Goal: Task Accomplishment & Management: Use online tool/utility

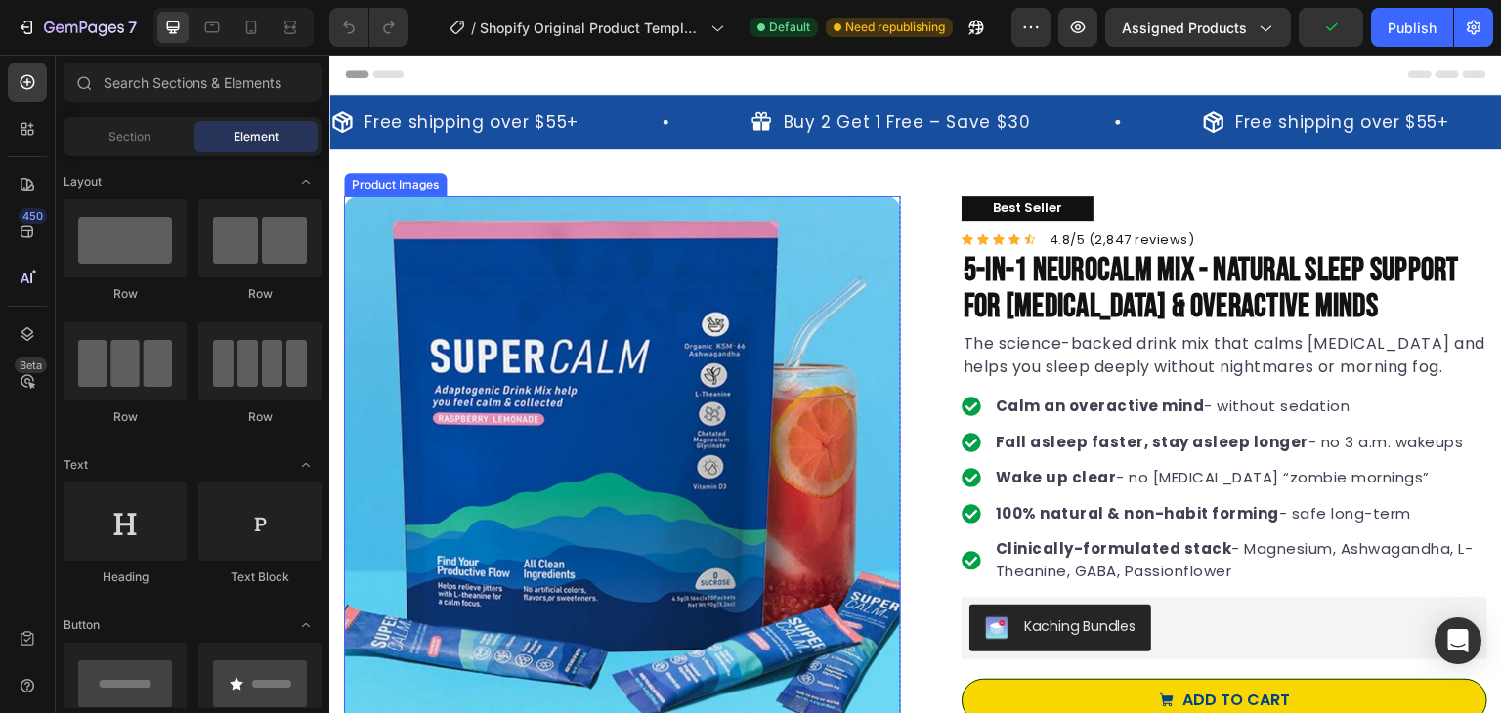
click at [437, 426] on img at bounding box center [622, 474] width 557 height 557
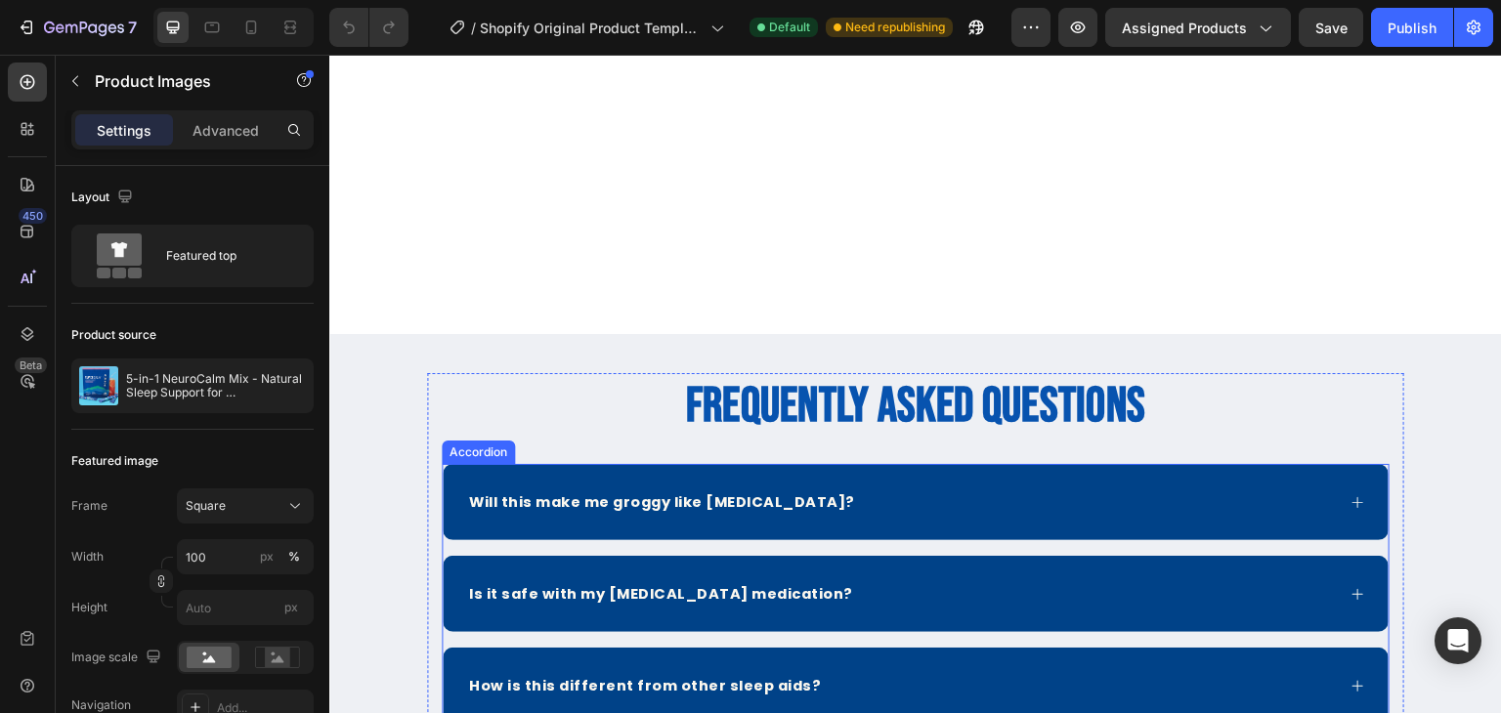
scroll to position [7912, 0]
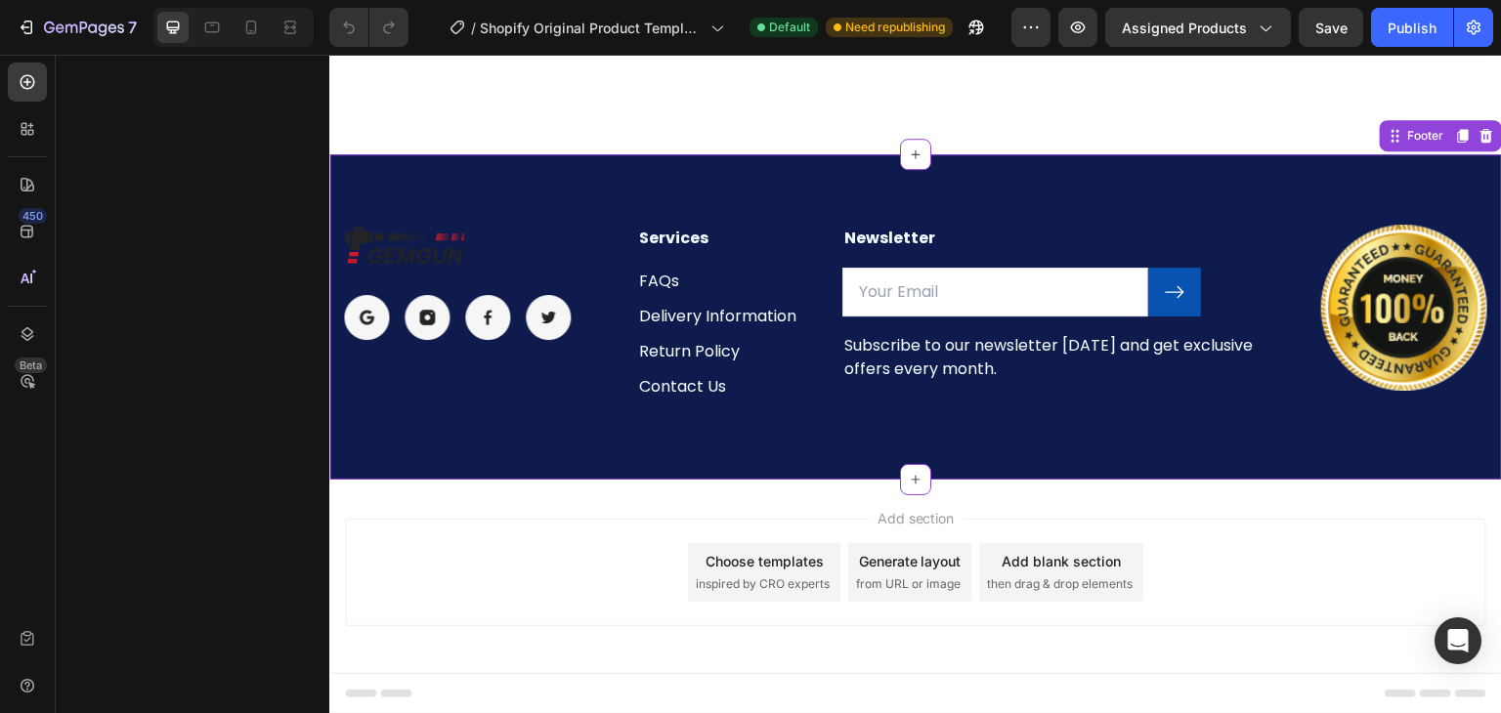
click at [661, 271] on p "FAQs" at bounding box center [725, 281] width 172 height 23
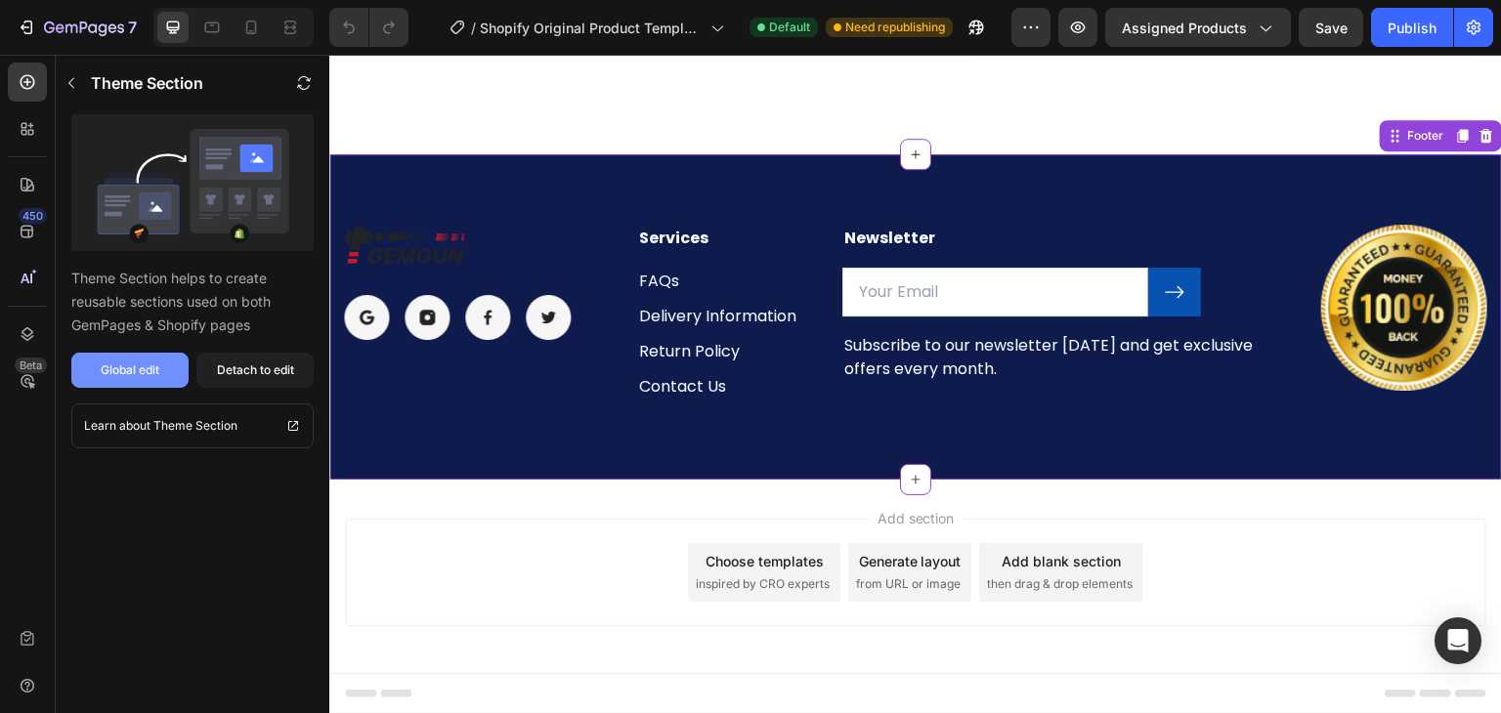
click at [128, 364] on div "Global edit" at bounding box center [130, 370] width 59 height 18
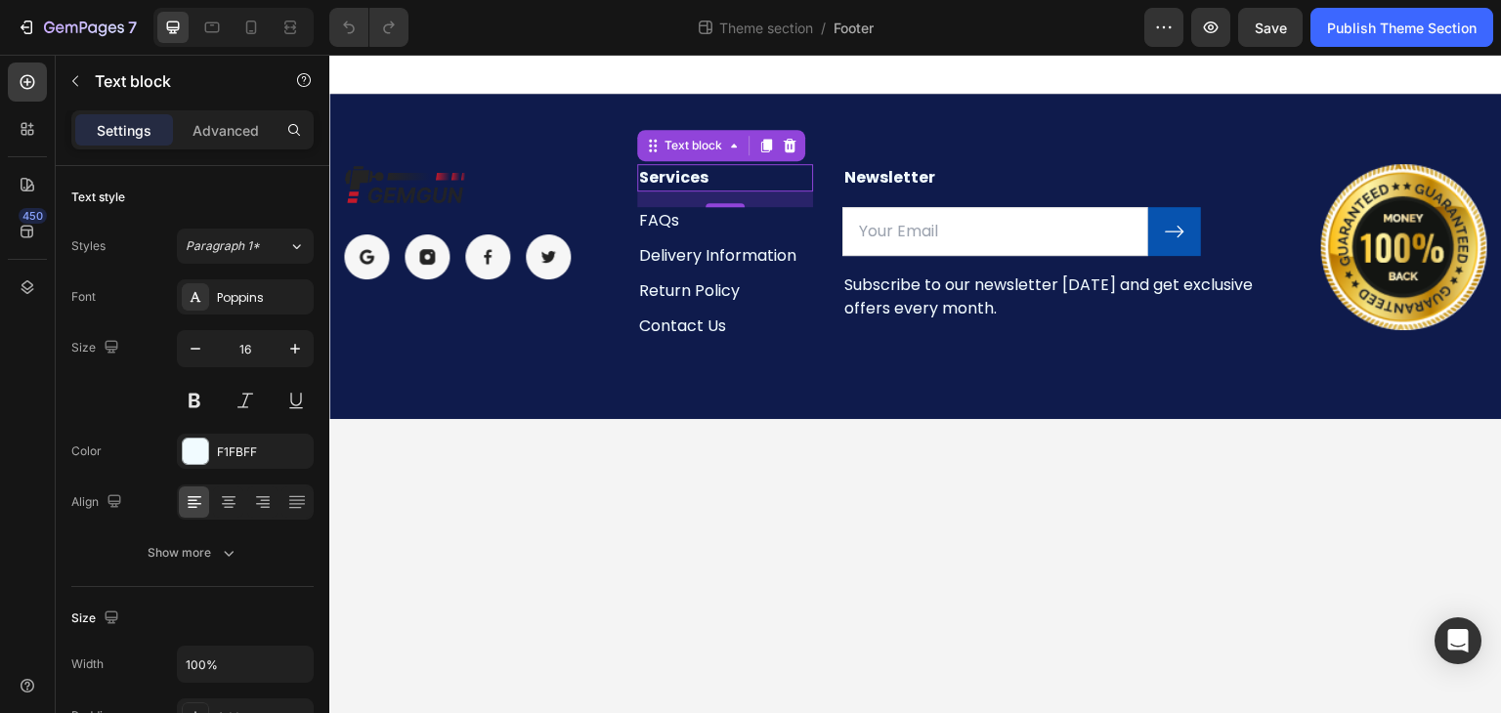
click at [687, 172] on p "Services" at bounding box center [725, 177] width 172 height 23
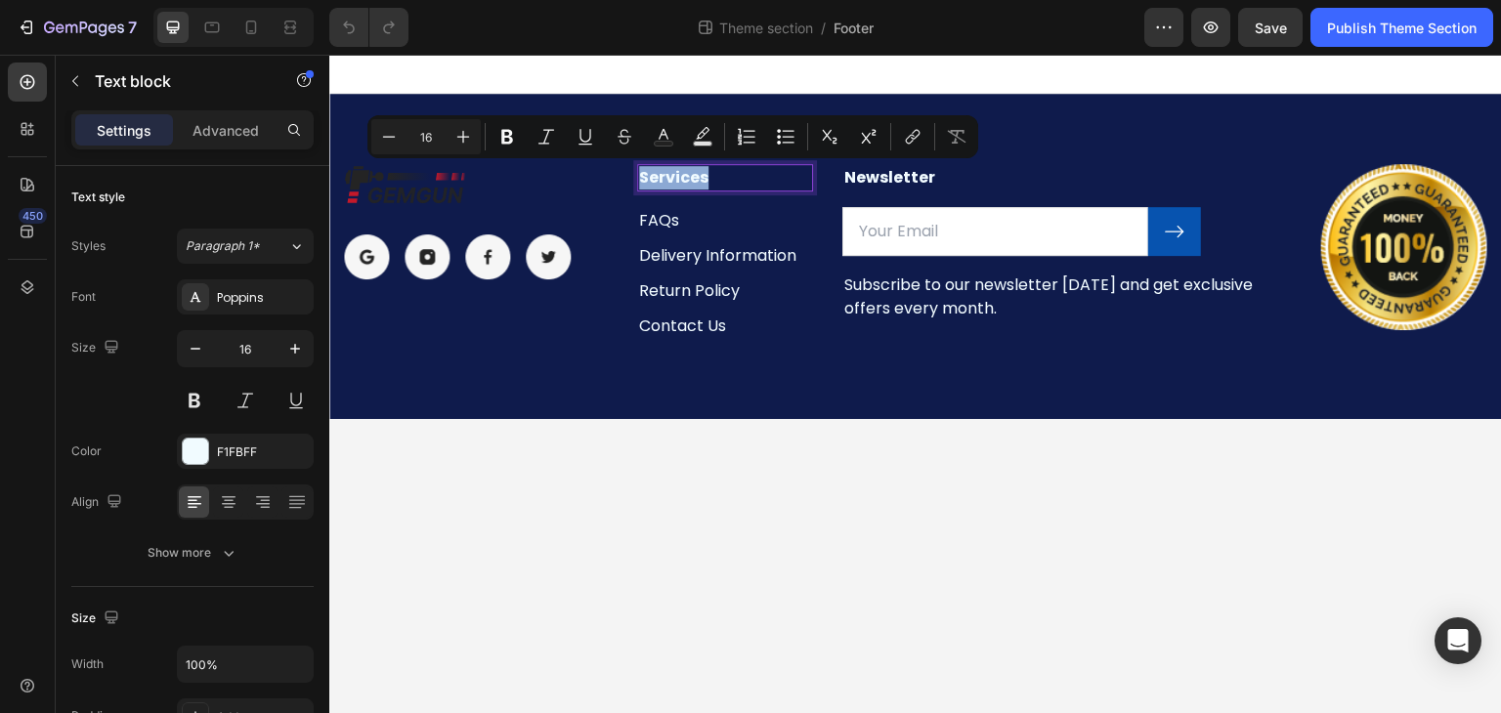
click at [662, 179] on p "Services" at bounding box center [725, 177] width 172 height 23
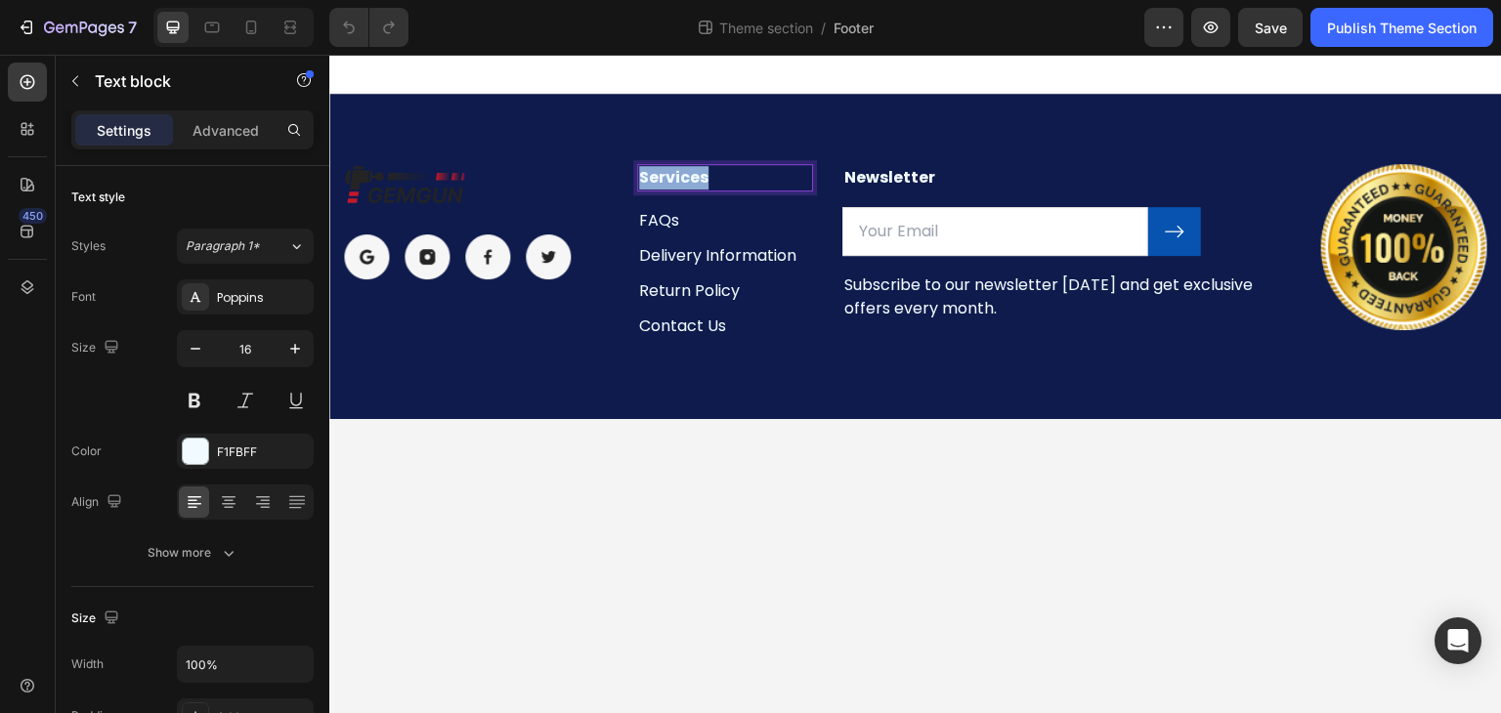
click at [662, 179] on p "Services" at bounding box center [725, 177] width 172 height 23
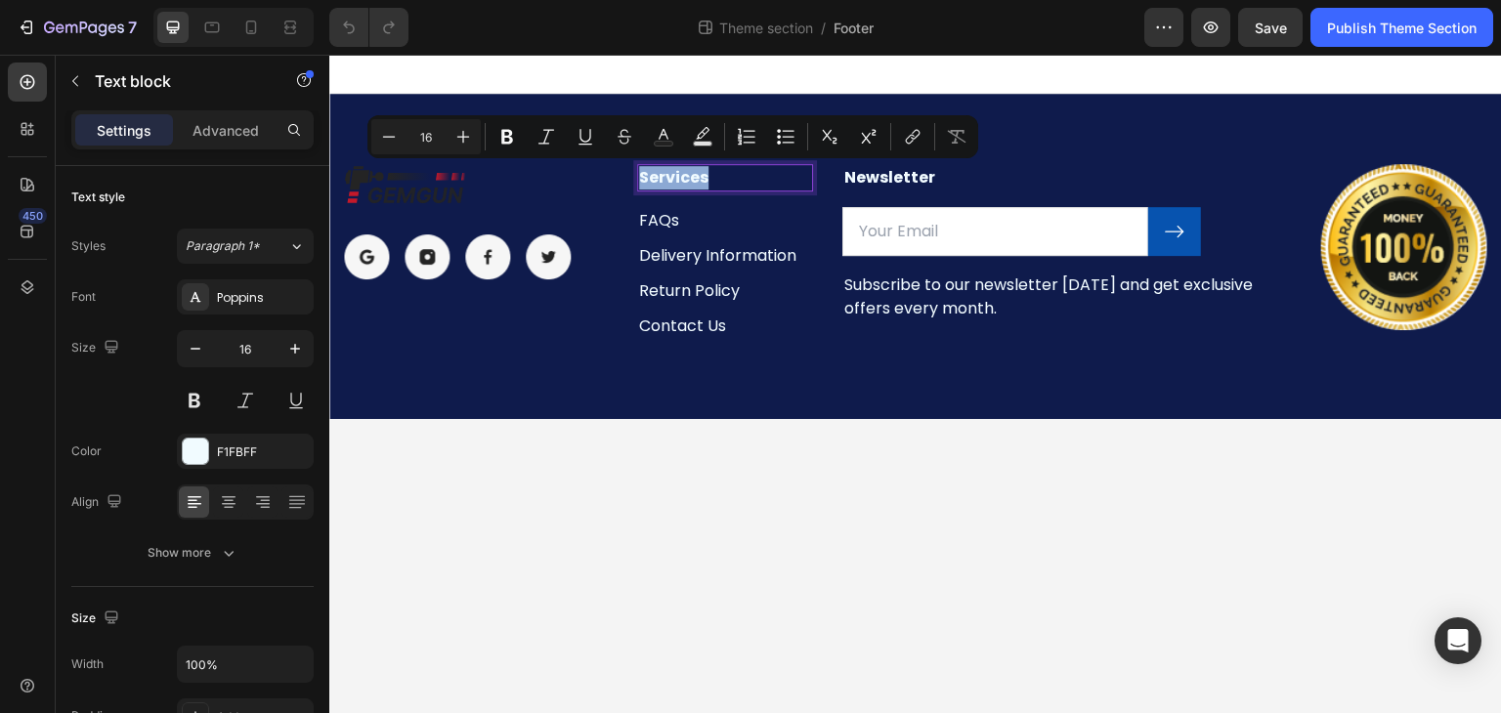
click at [662, 179] on p "Services" at bounding box center [725, 177] width 172 height 23
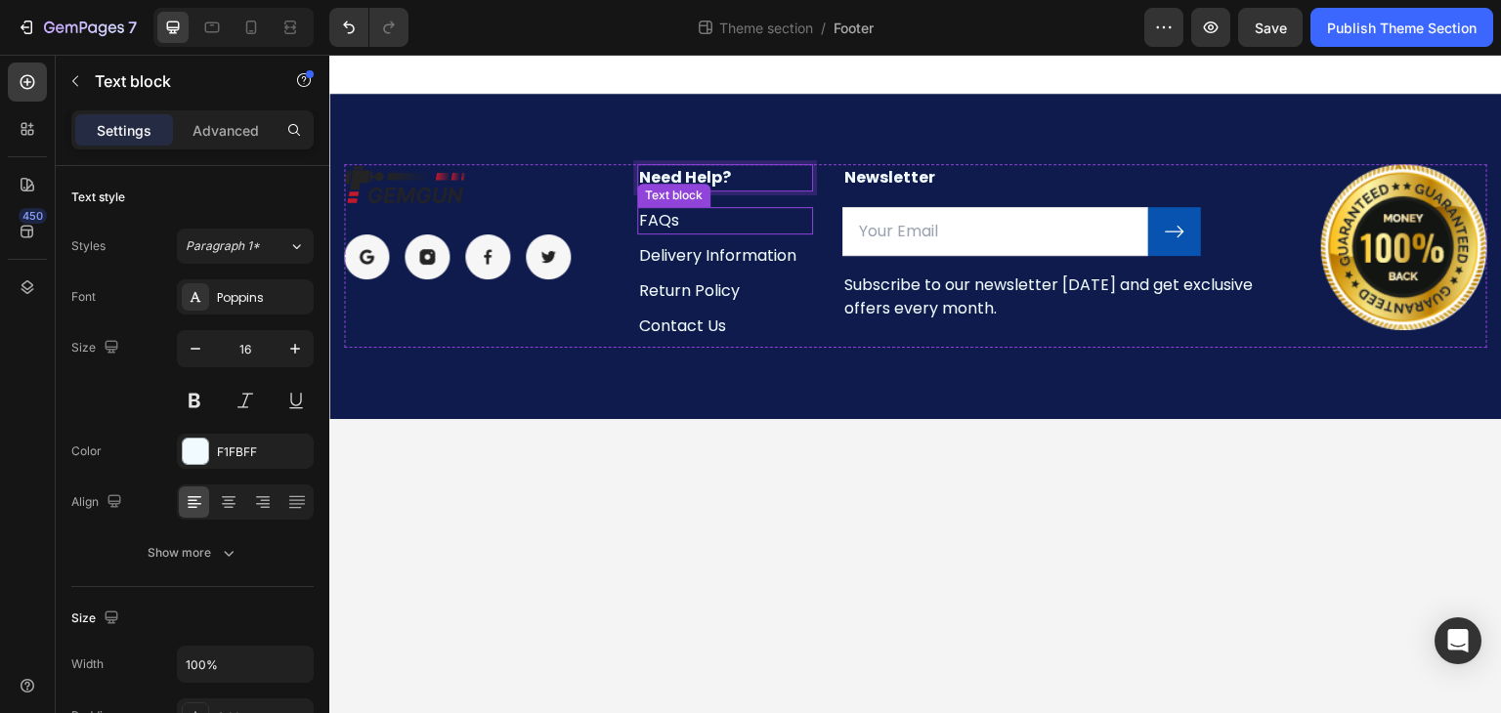
click at [685, 225] on p "FAQs" at bounding box center [725, 220] width 172 height 23
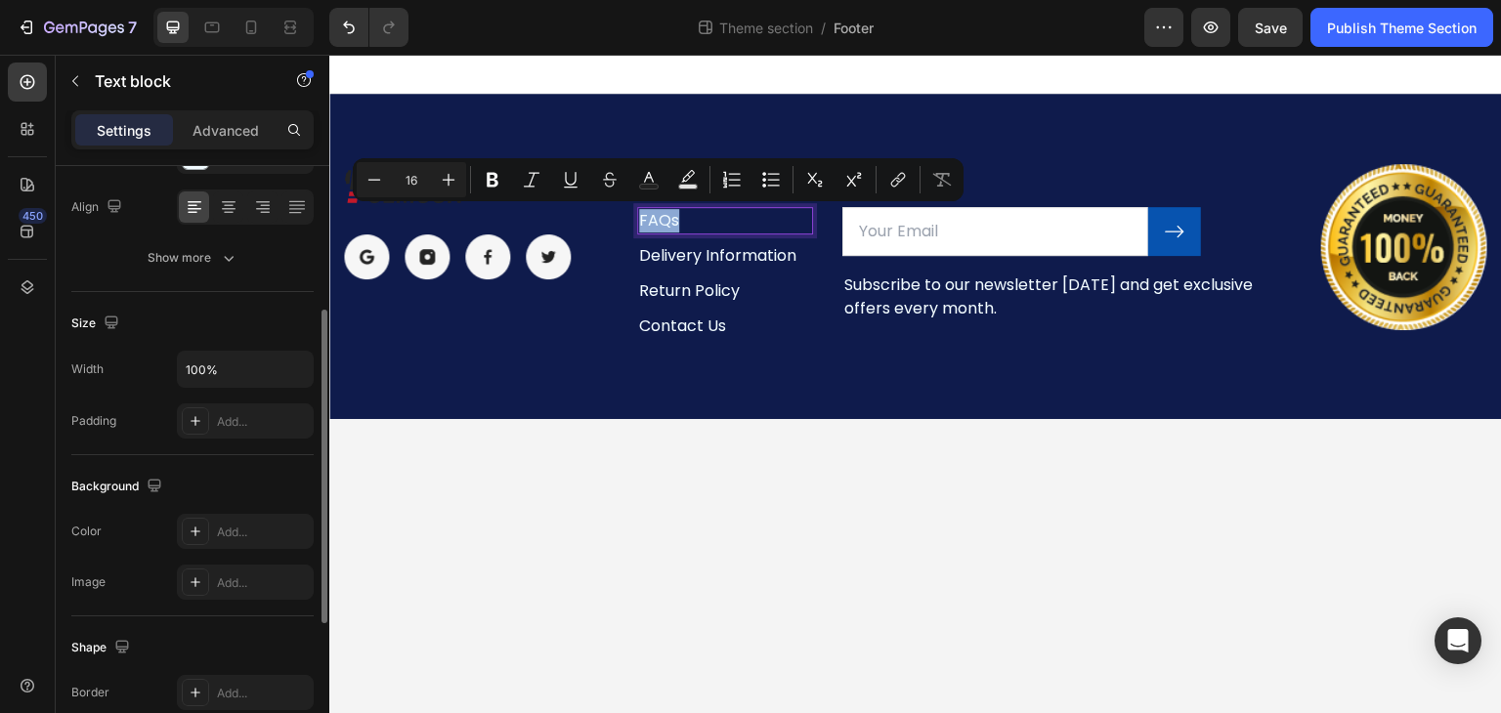
scroll to position [259, 0]
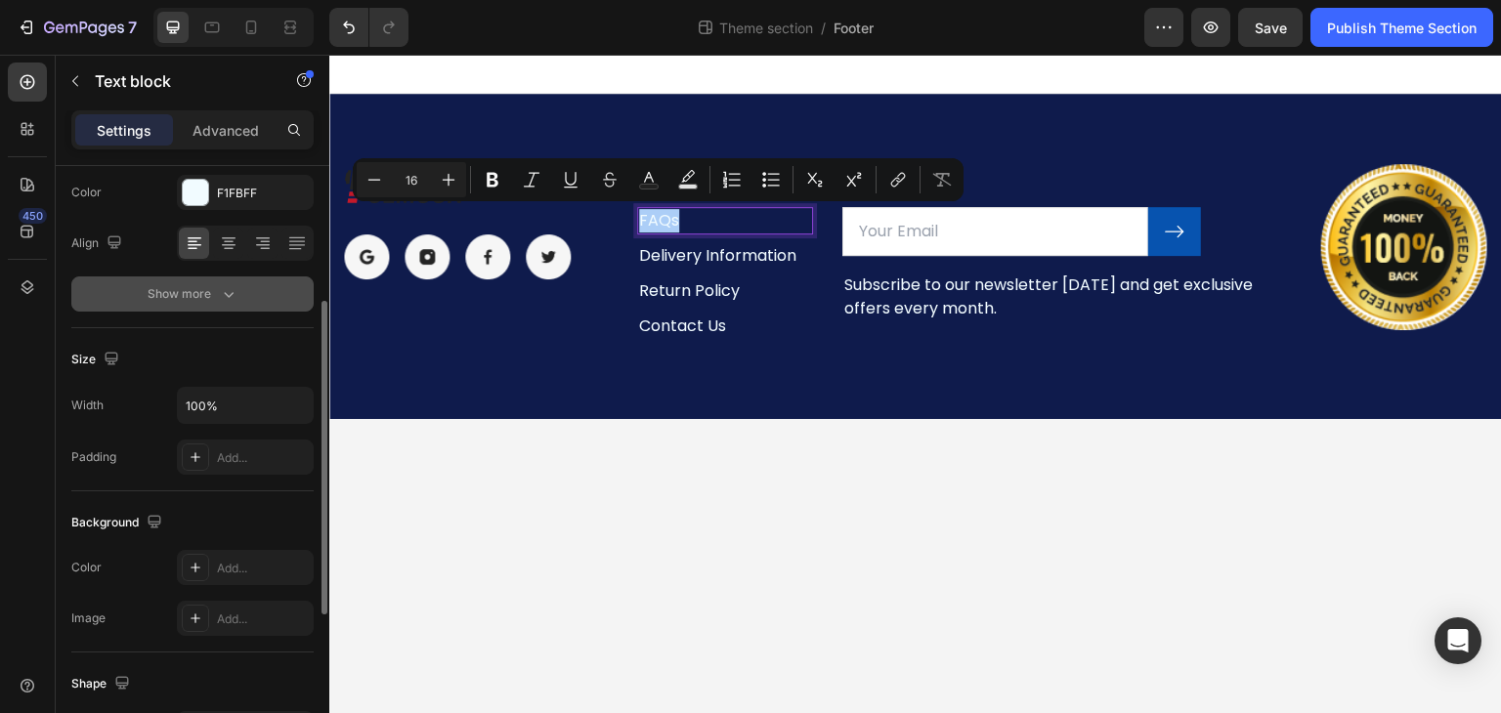
click at [210, 306] on button "Show more" at bounding box center [192, 293] width 242 height 35
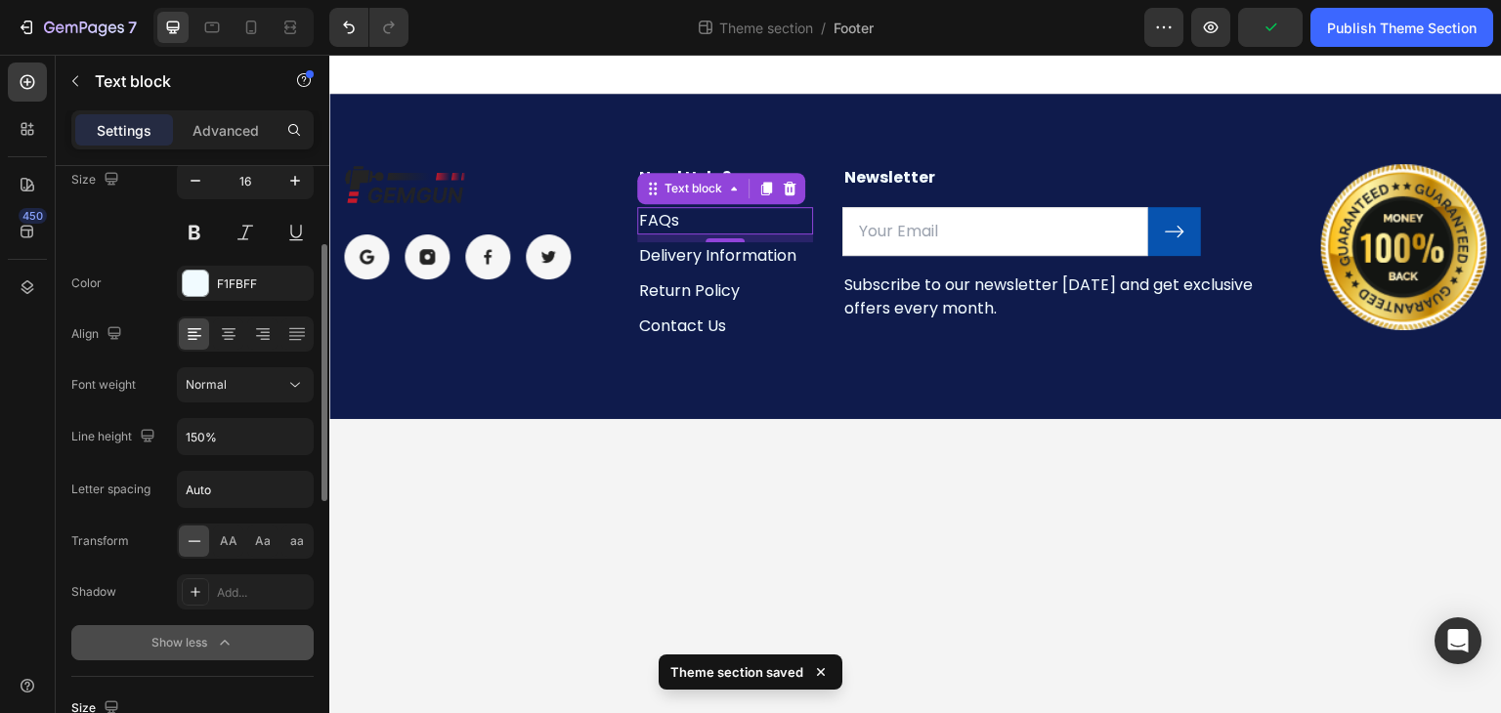
scroll to position [166, 0]
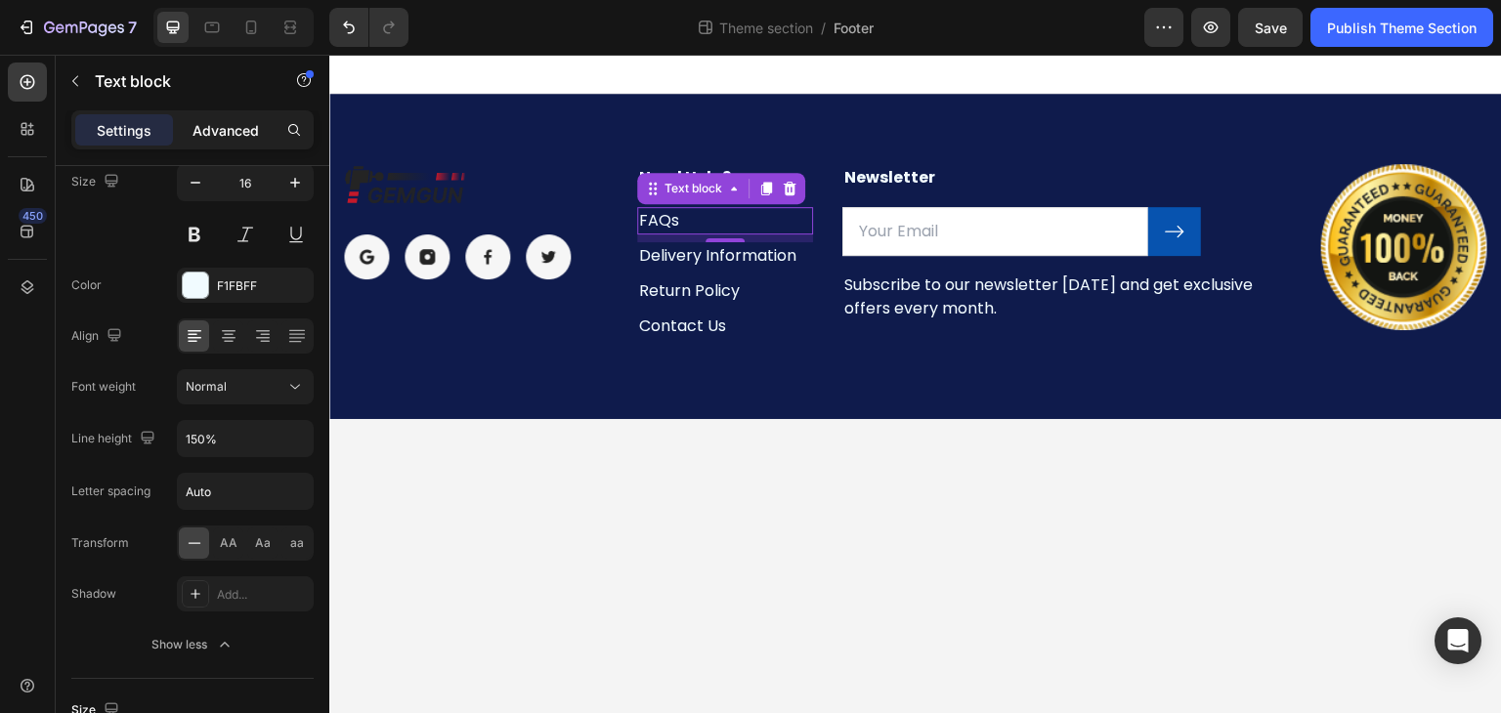
click at [202, 136] on p "Advanced" at bounding box center [225, 130] width 66 height 21
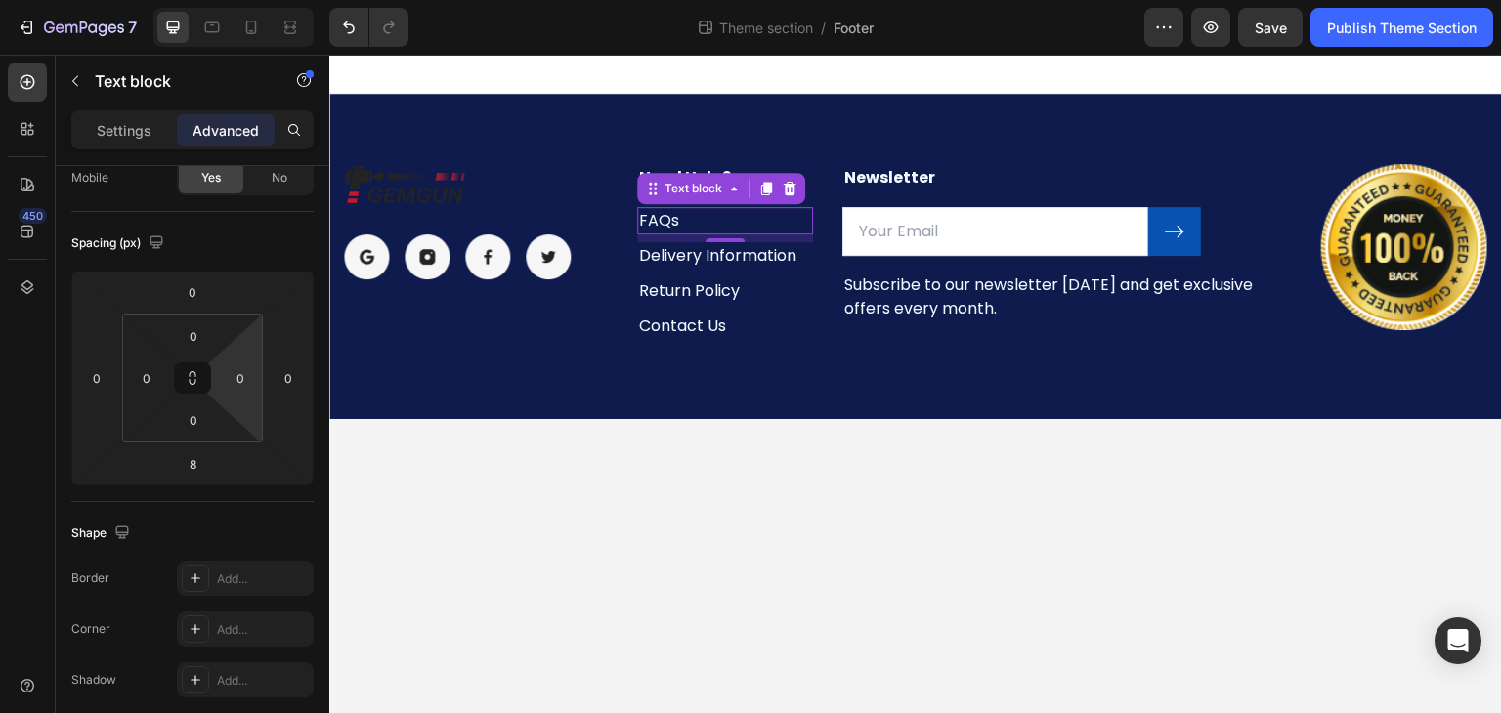
scroll to position [699, 0]
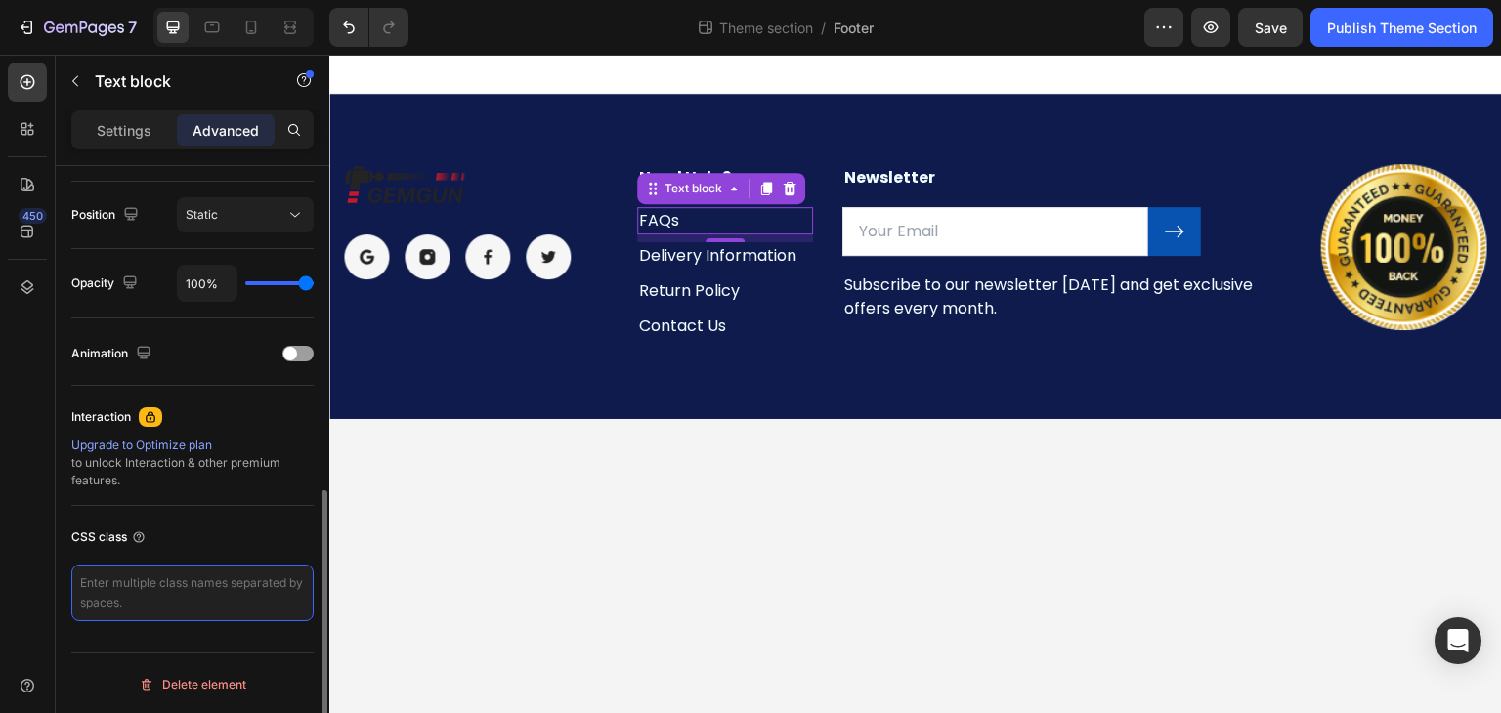
click at [242, 592] on textarea at bounding box center [192, 593] width 242 height 57
drag, startPoint x: 242, startPoint y: 592, endPoint x: 215, endPoint y: 235, distance: 357.6
click at [215, 235] on div "Display on Desktop Yes No Tablet Yes No Mobile Yes No Spacing (px) 0 0 8 0 0 0 …" at bounding box center [192, 52] width 242 height 1169
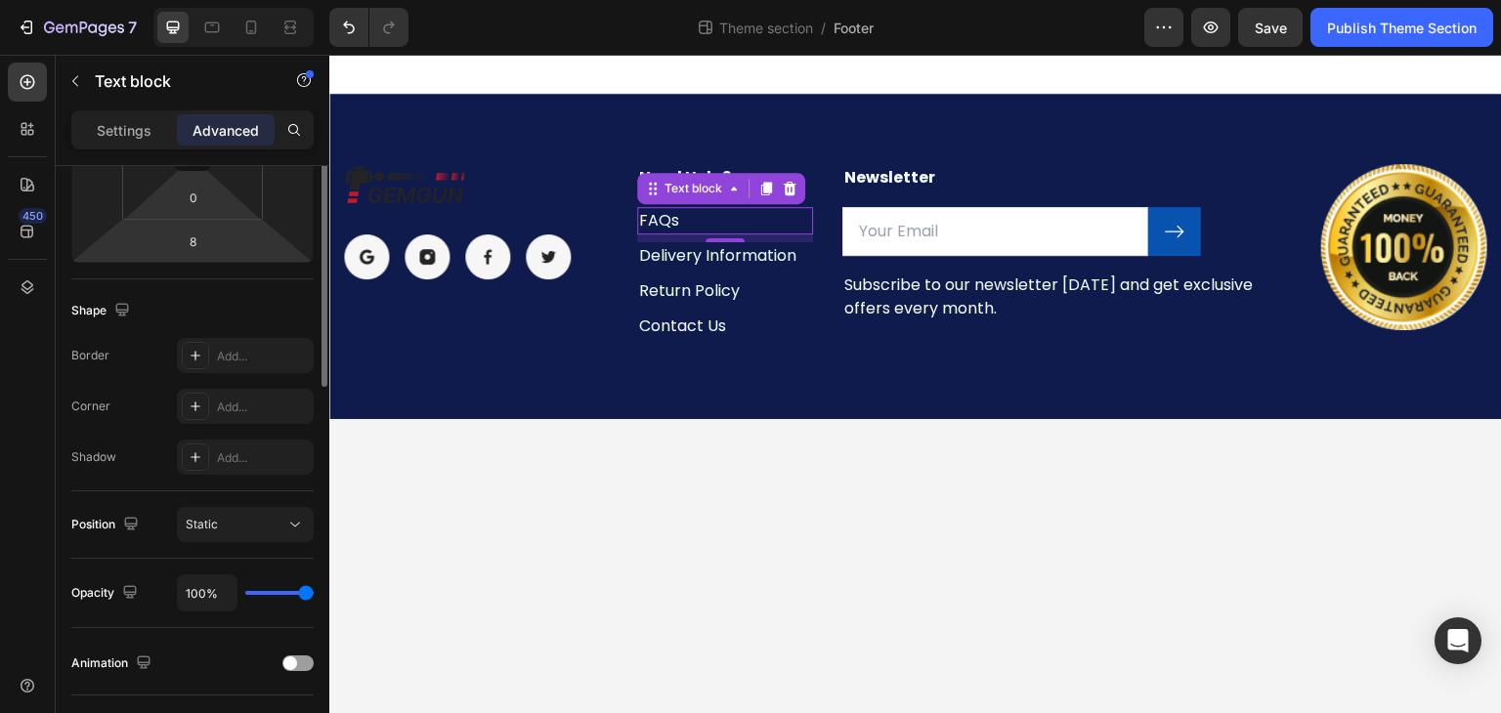
scroll to position [0, 0]
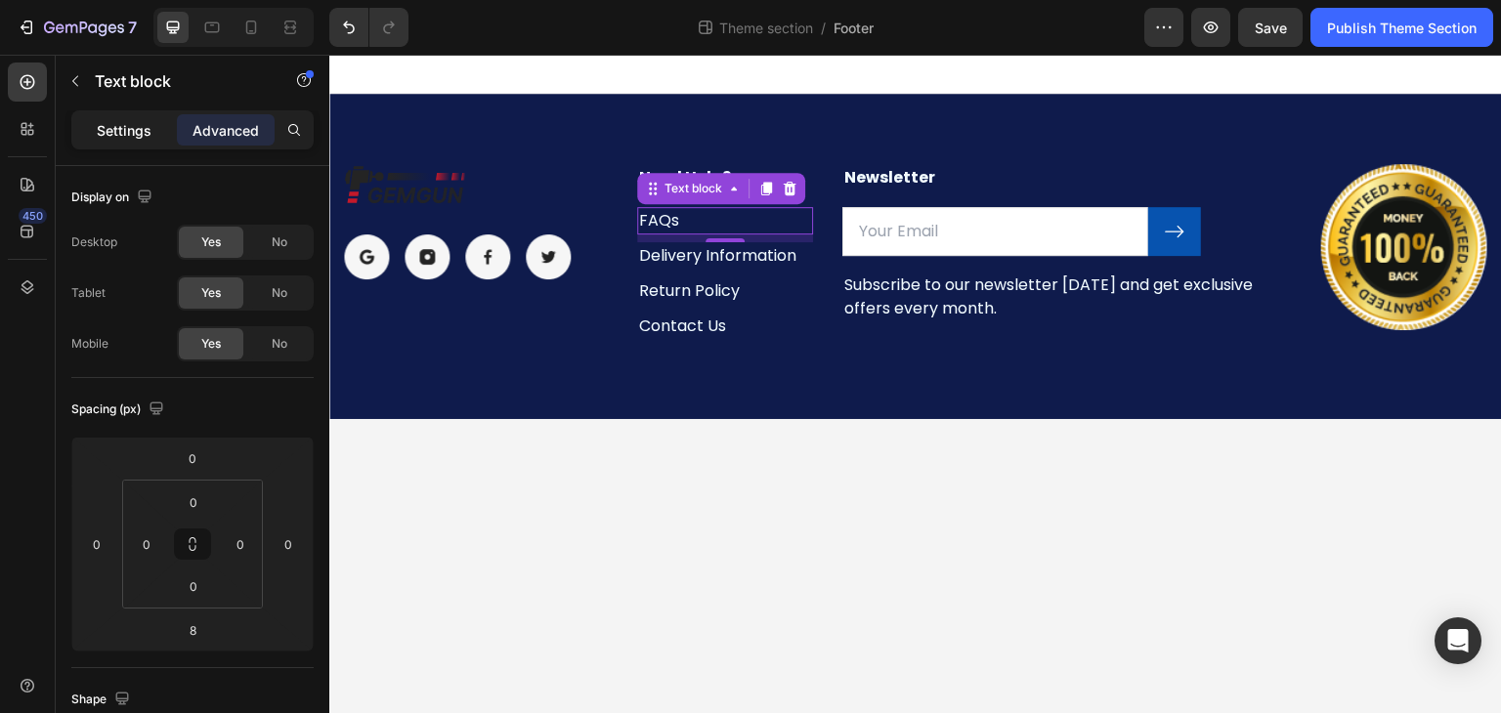
click at [127, 120] on p "Settings" at bounding box center [124, 130] width 55 height 21
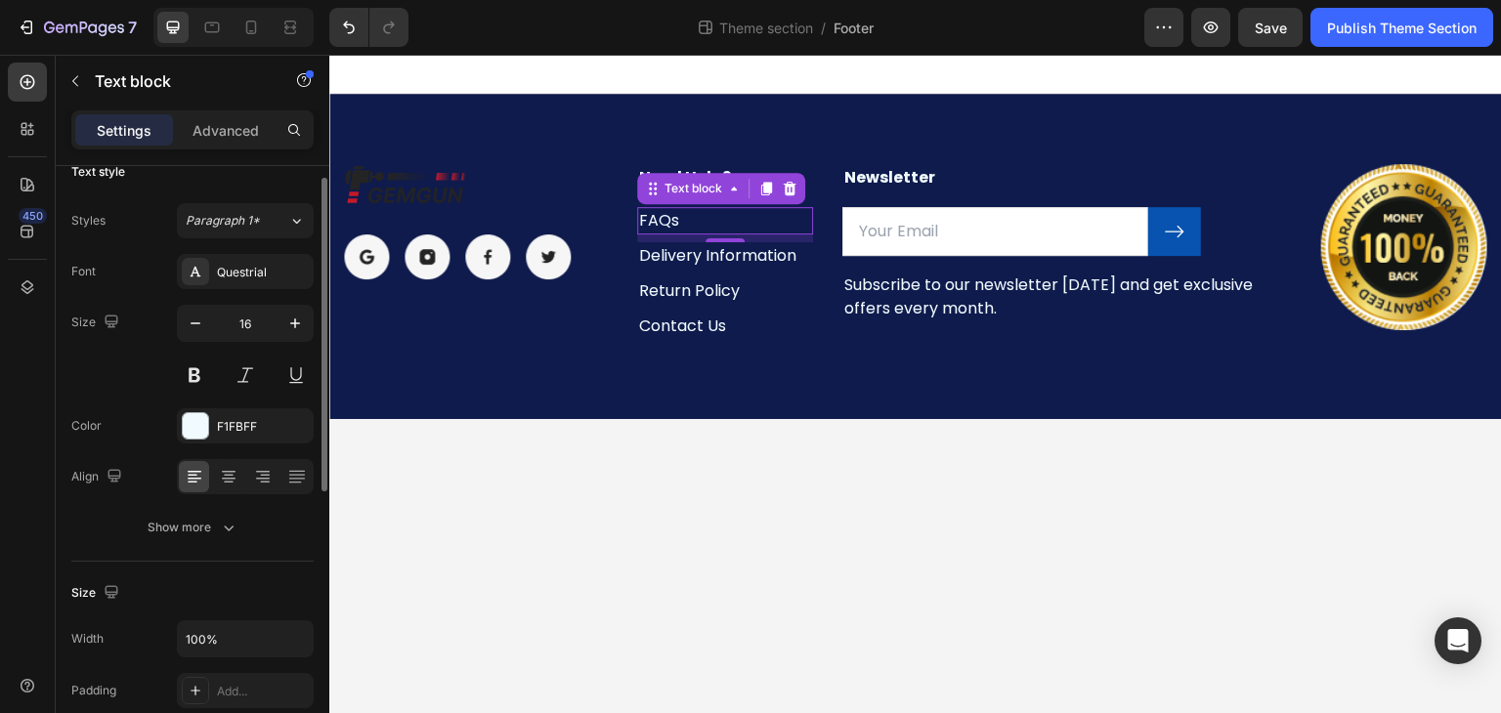
scroll to position [24, 0]
click at [27, 84] on icon at bounding box center [28, 82] width 15 height 15
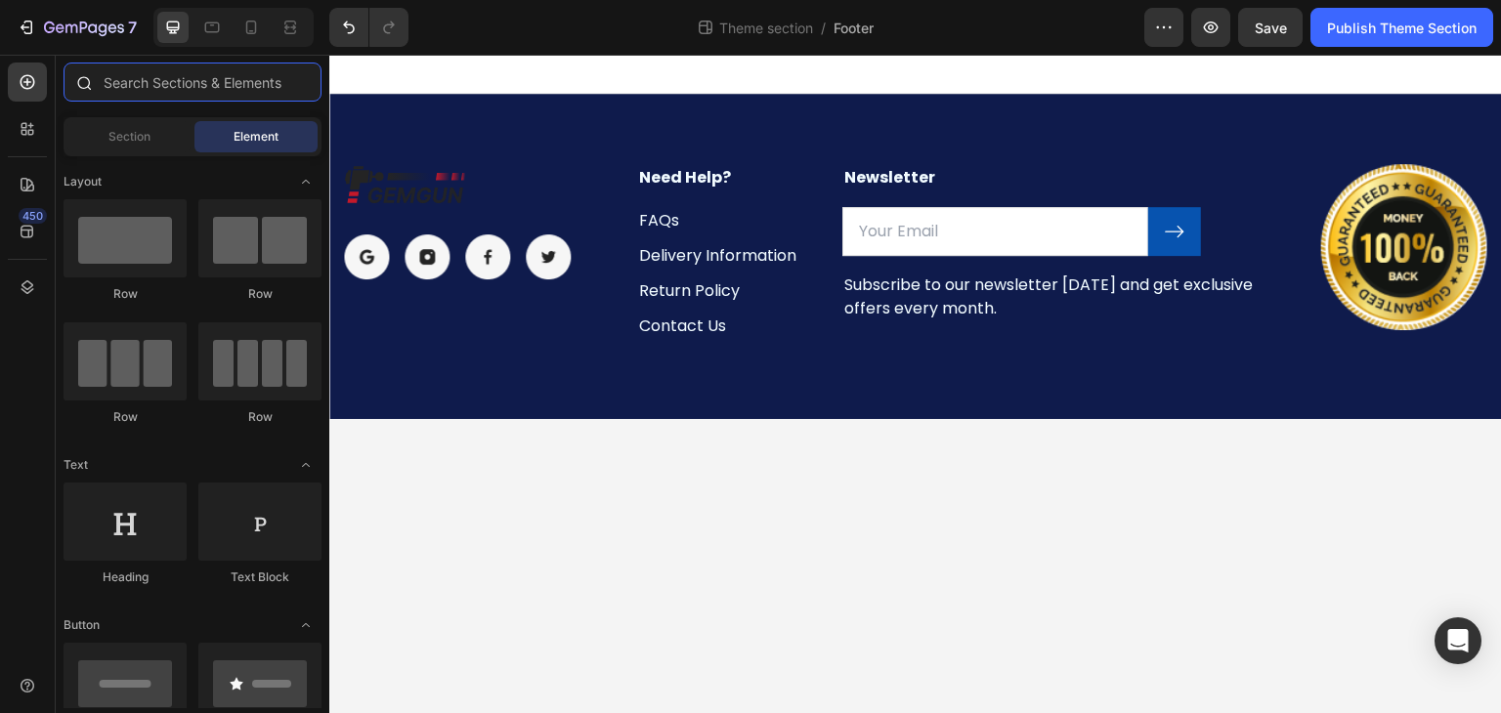
click at [191, 70] on input "text" at bounding box center [193, 82] width 258 height 39
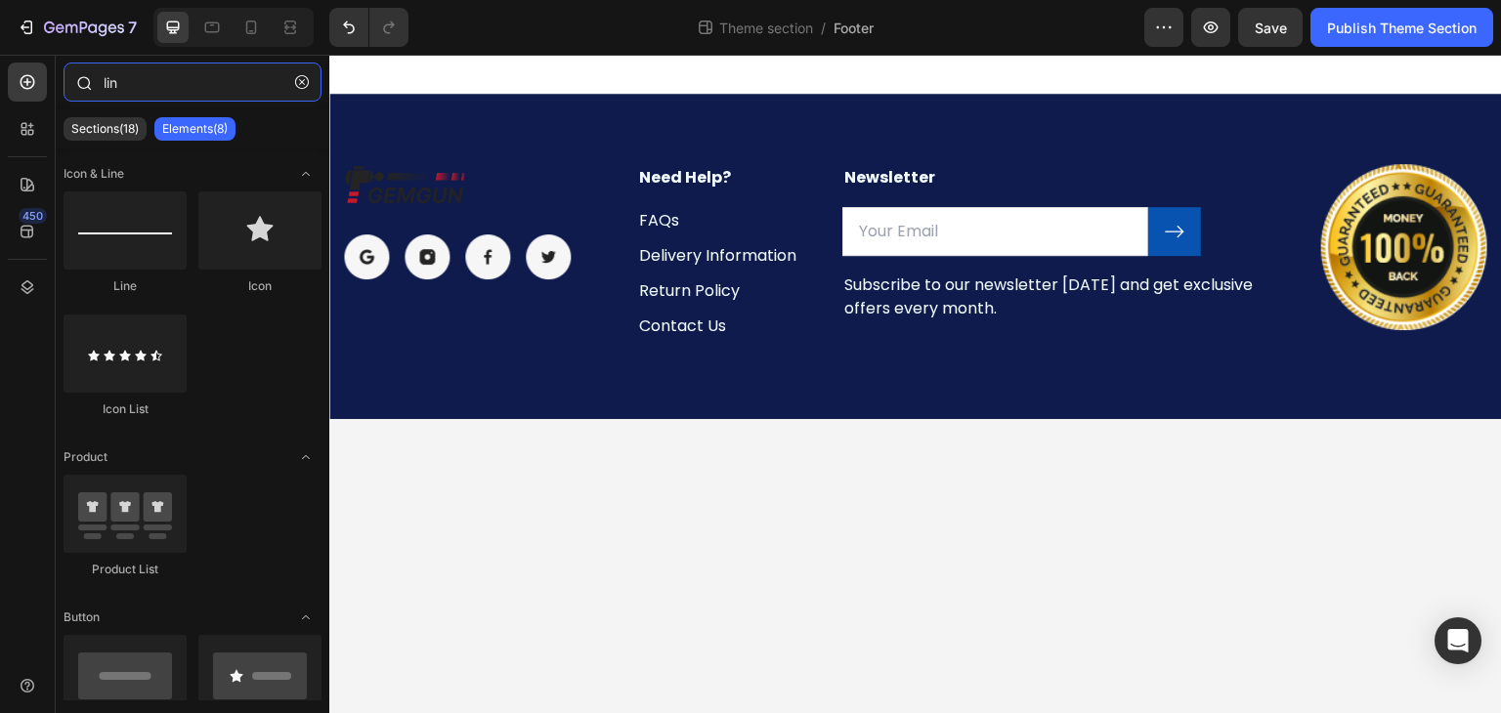
type input "link"
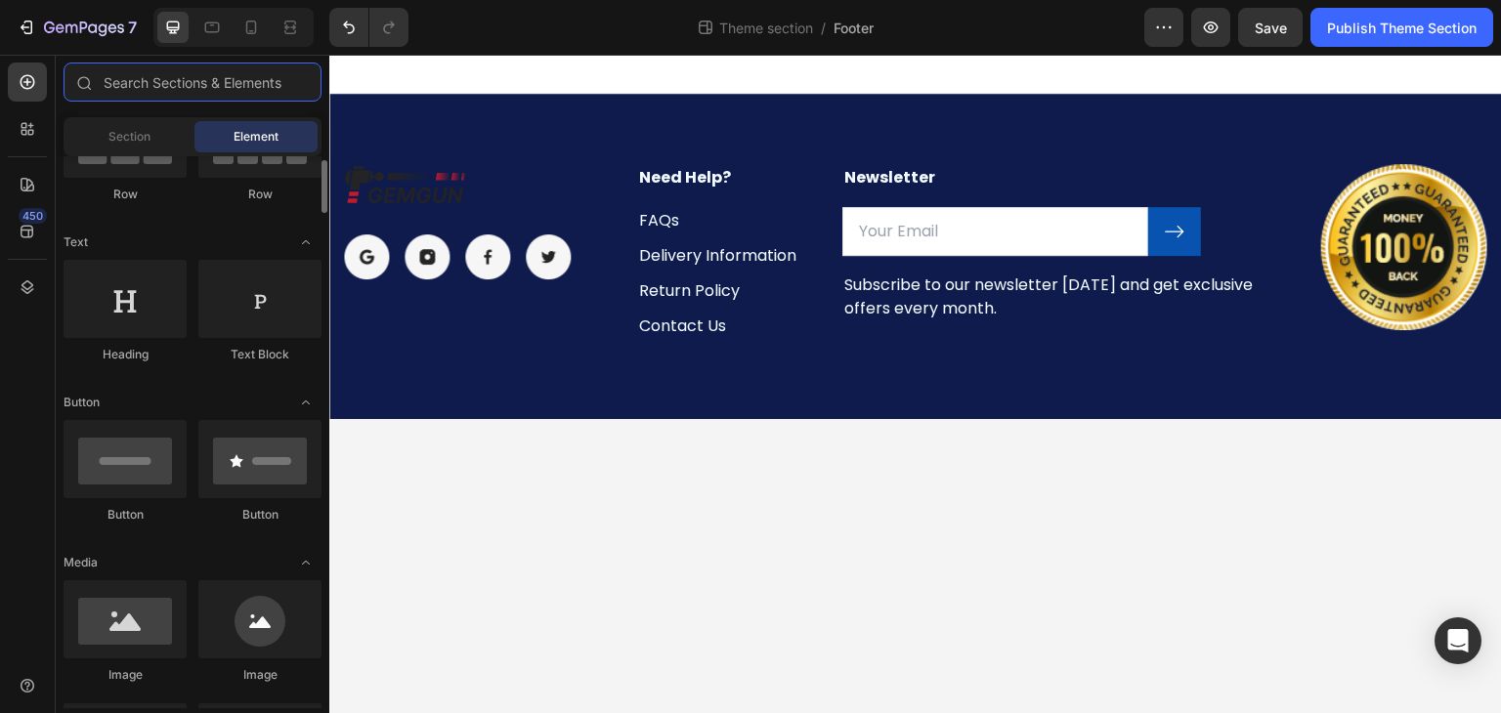
scroll to position [203, 0]
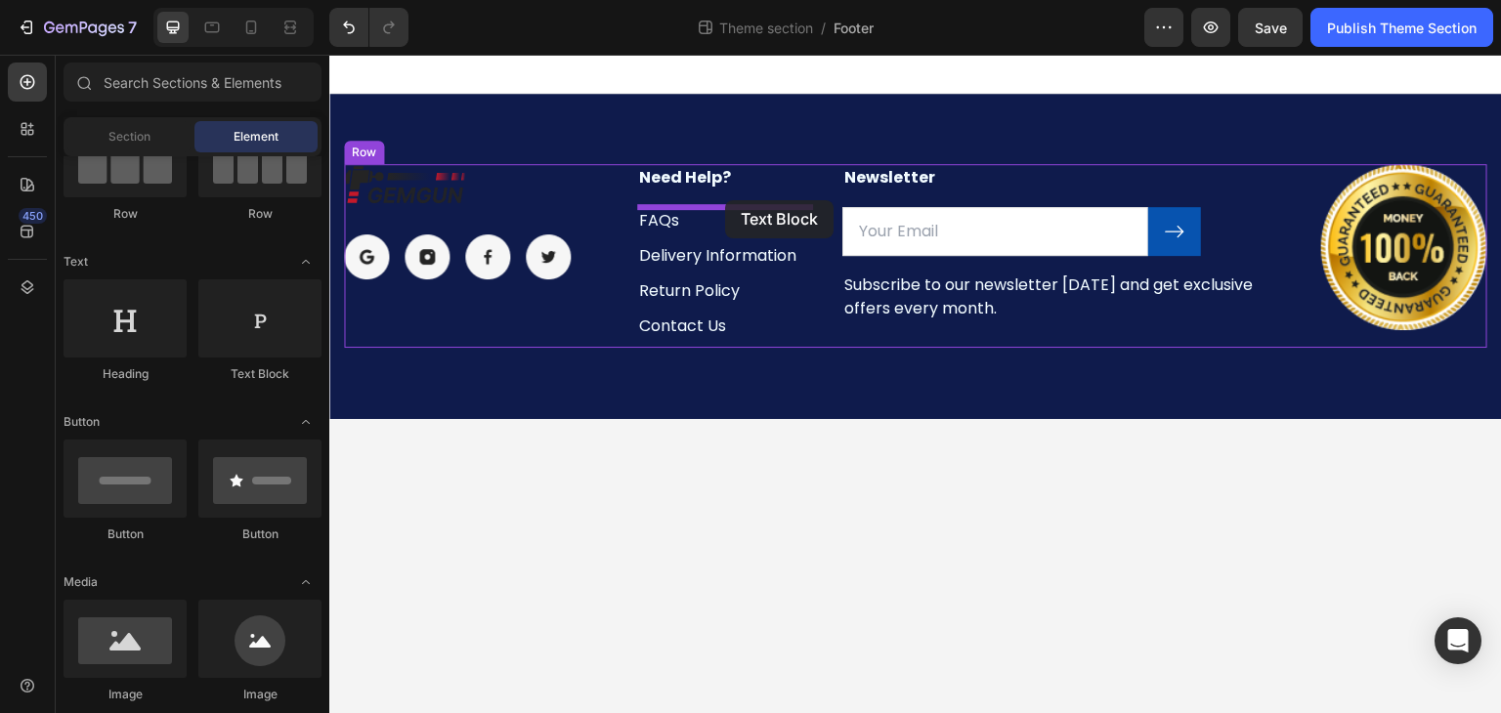
drag, startPoint x: 584, startPoint y: 388, endPoint x: 725, endPoint y: 200, distance: 234.5
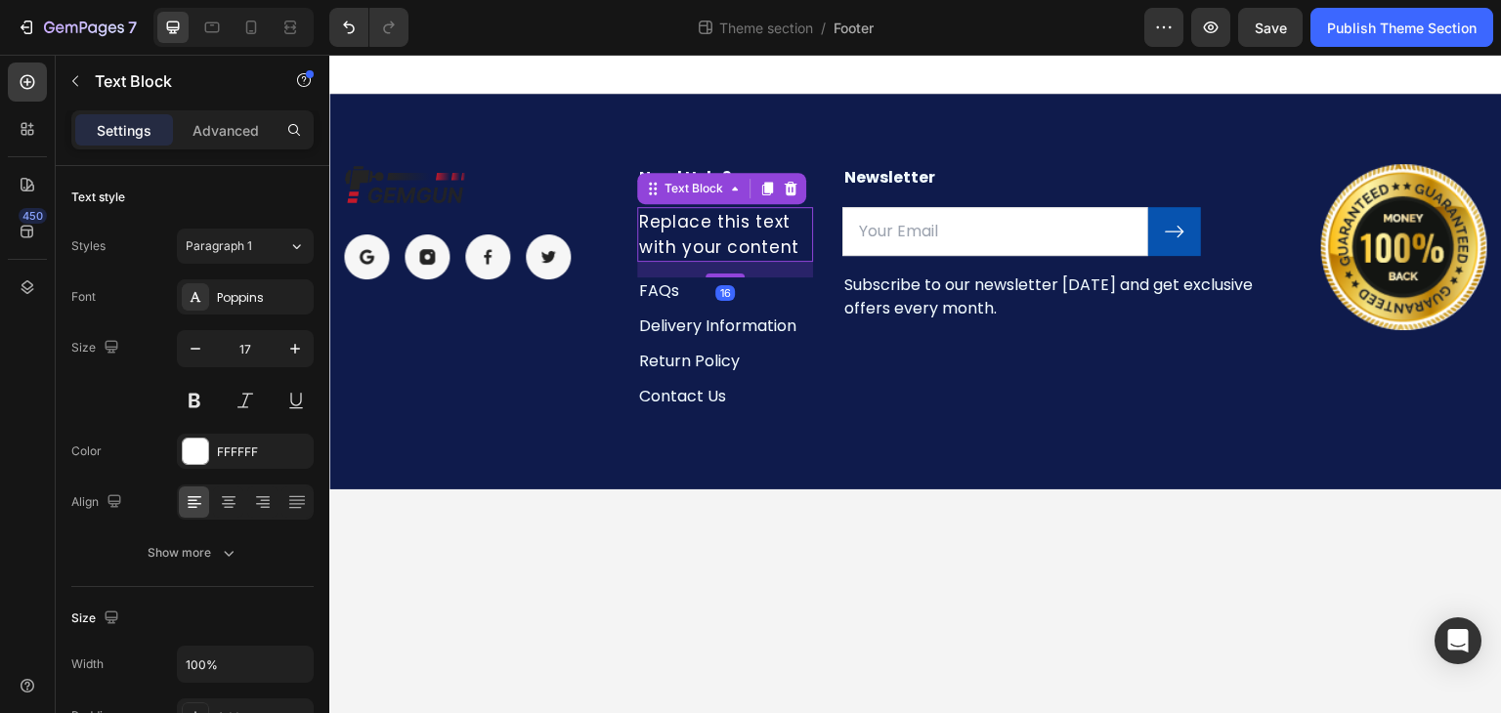
click at [705, 222] on div "Replace this text with your content" at bounding box center [725, 234] width 176 height 55
click at [705, 222] on p "Replace this text with your content" at bounding box center [725, 234] width 172 height 51
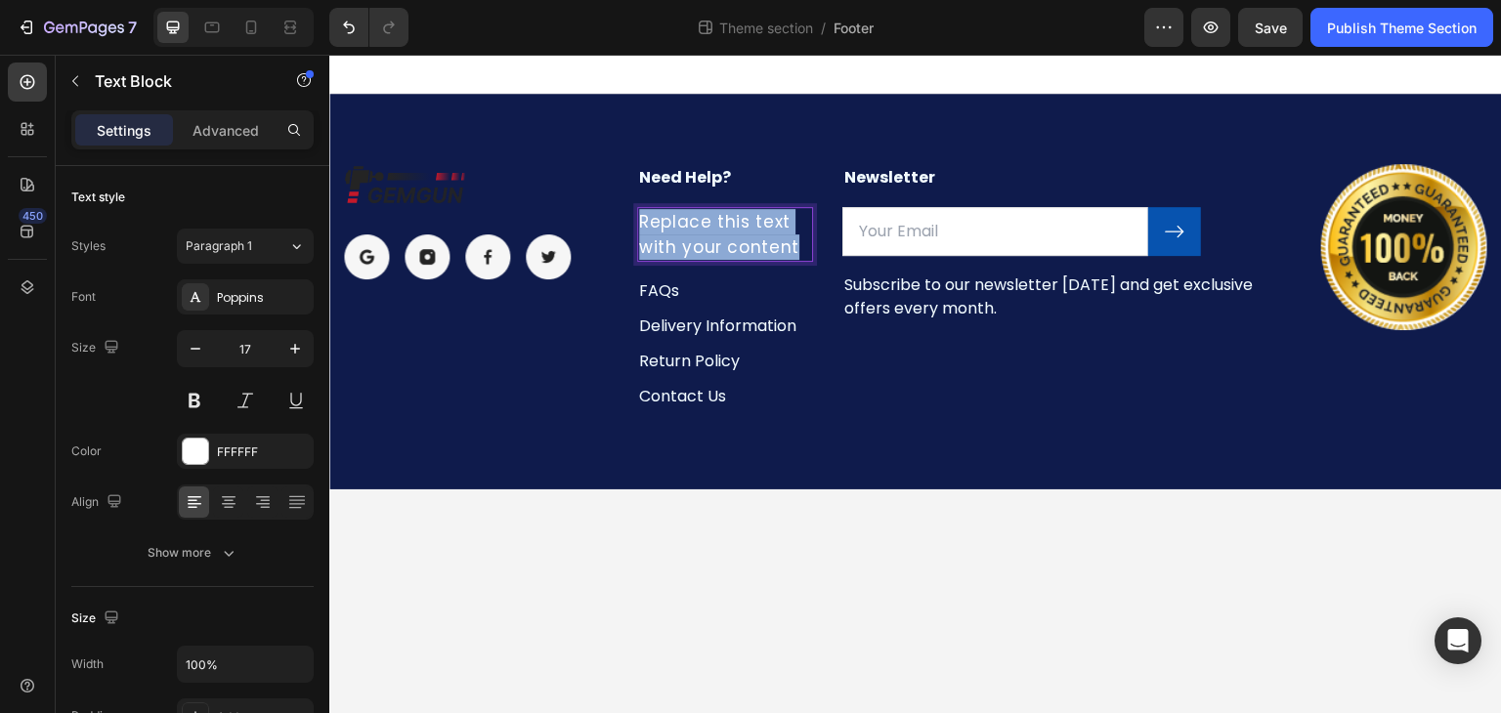
click at [705, 222] on p "Replace this text with your content" at bounding box center [725, 234] width 172 height 51
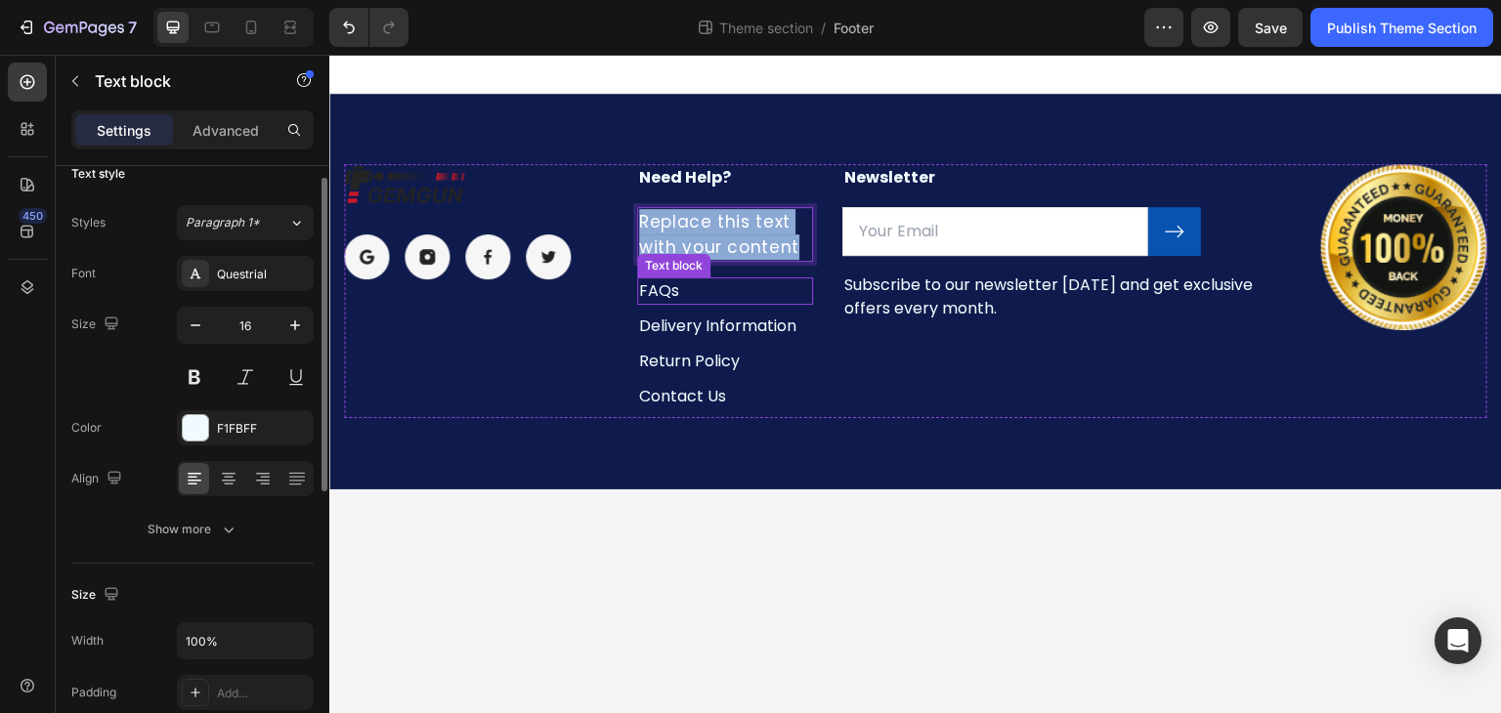
click at [700, 291] on p "FAQs" at bounding box center [725, 290] width 172 height 23
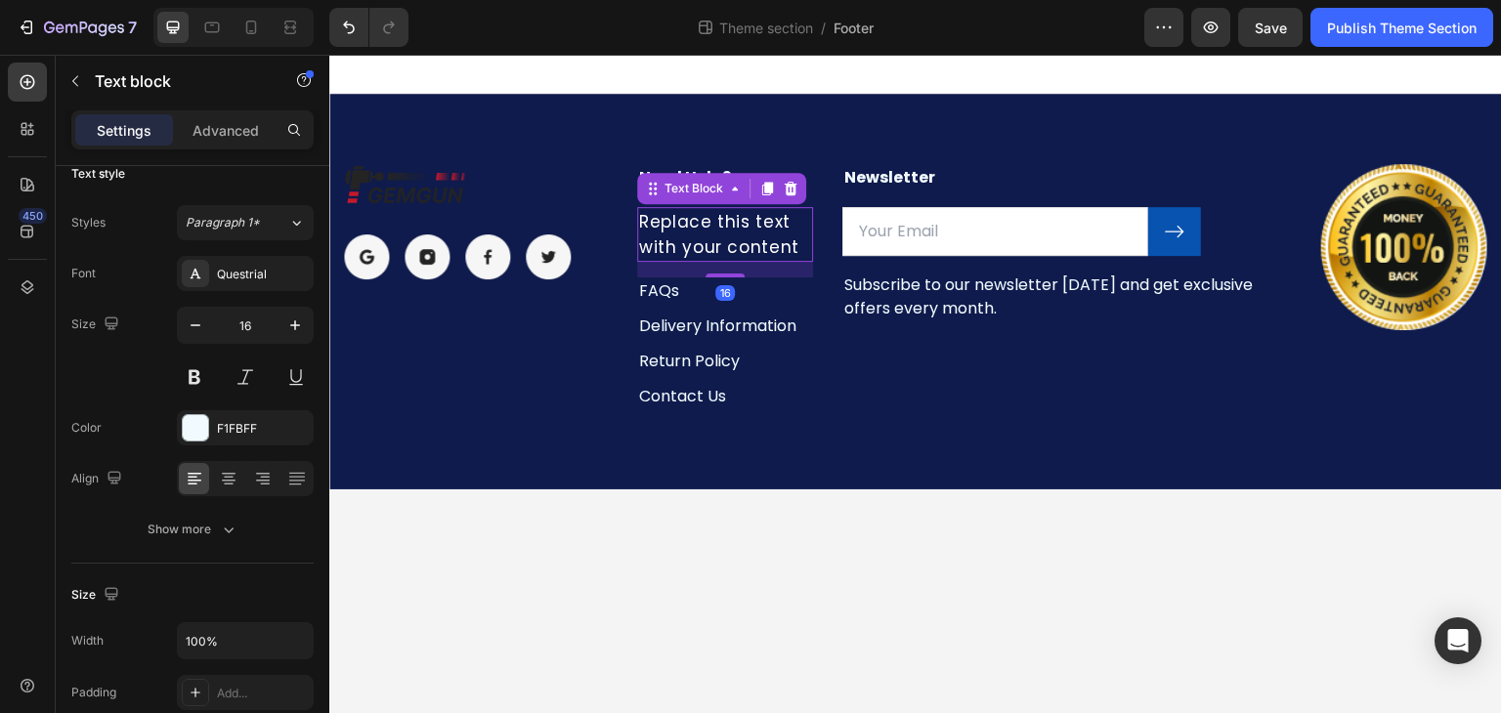
click at [754, 216] on p "Replace this text with your content" at bounding box center [725, 234] width 172 height 51
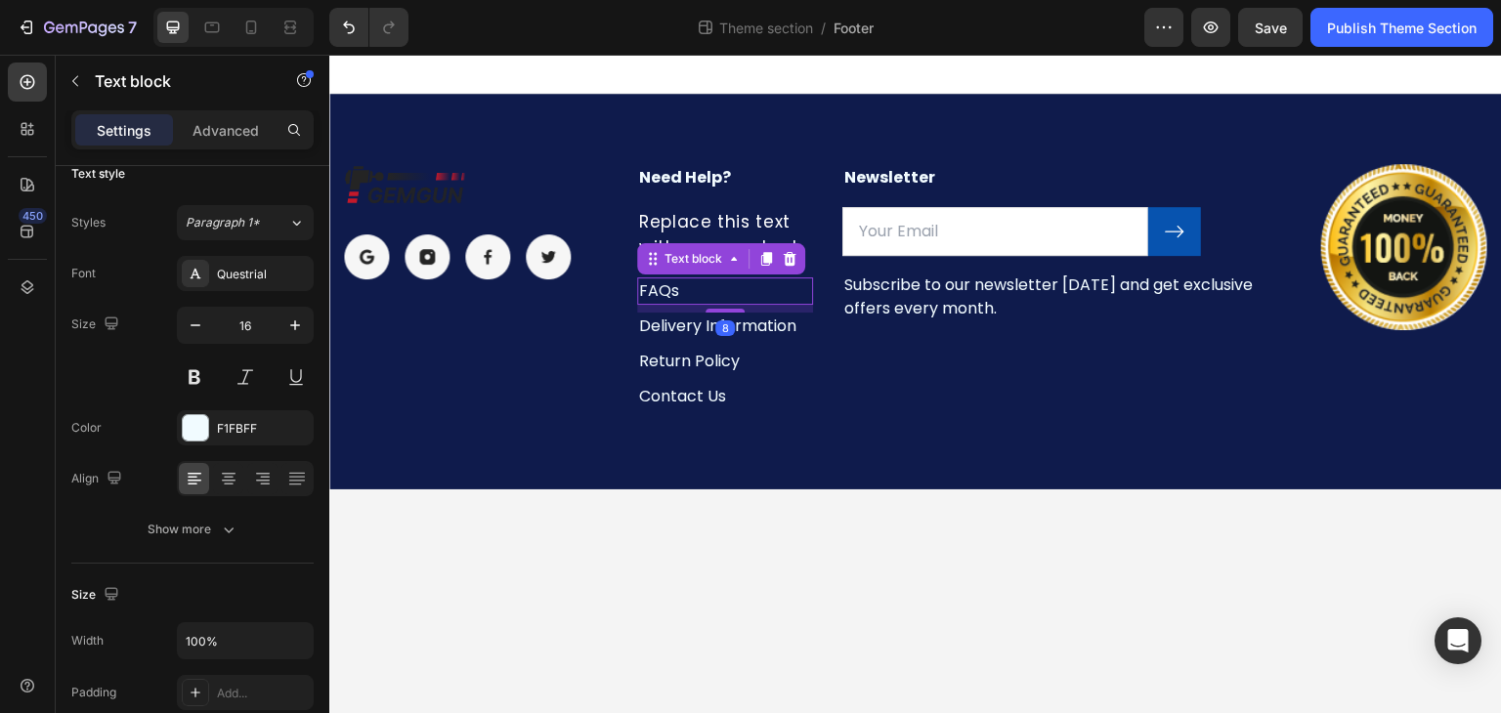
click at [736, 292] on p "FAQs" at bounding box center [725, 290] width 172 height 23
click at [757, 216] on p "Replace this text with your content" at bounding box center [725, 234] width 172 height 51
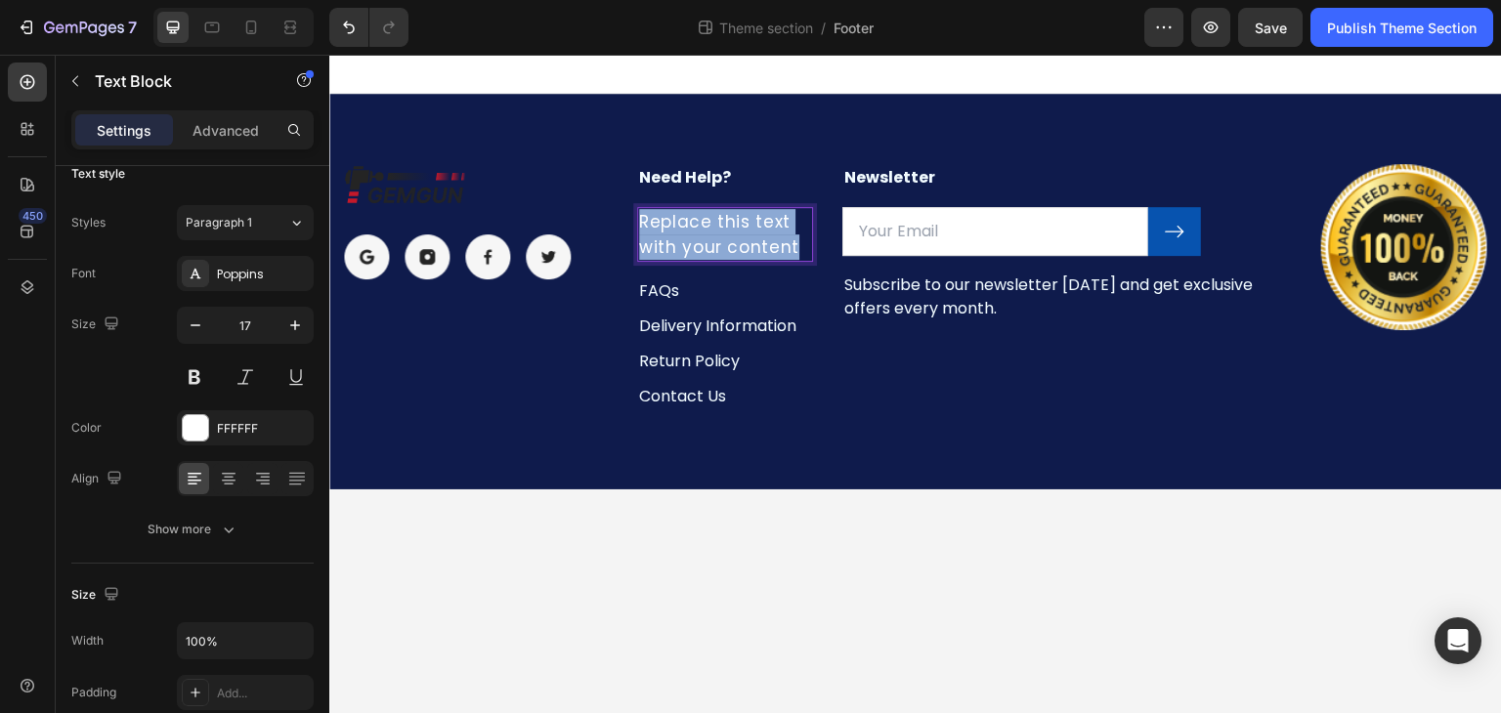
click at [757, 216] on p "Replace this text with your content" at bounding box center [725, 234] width 172 height 51
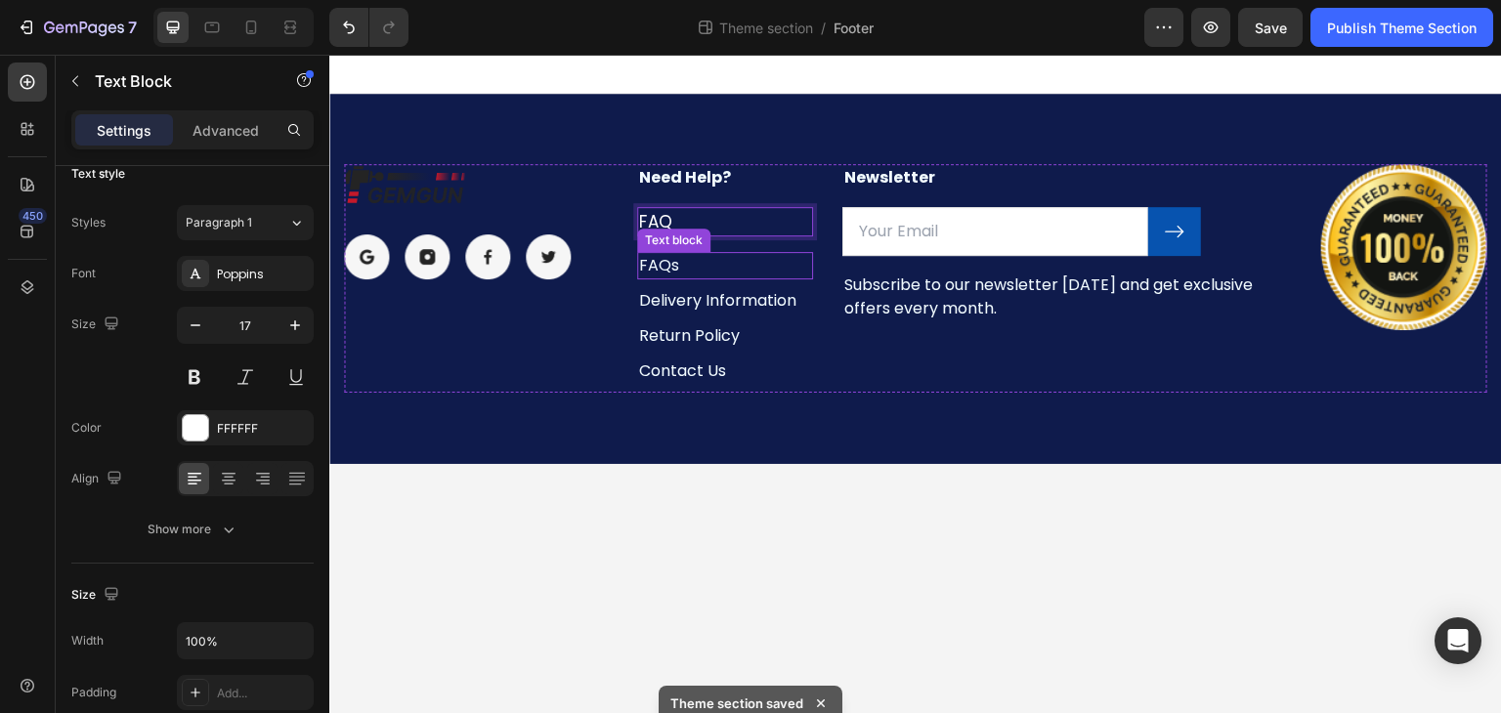
click at [733, 257] on p "FAQs" at bounding box center [725, 265] width 172 height 23
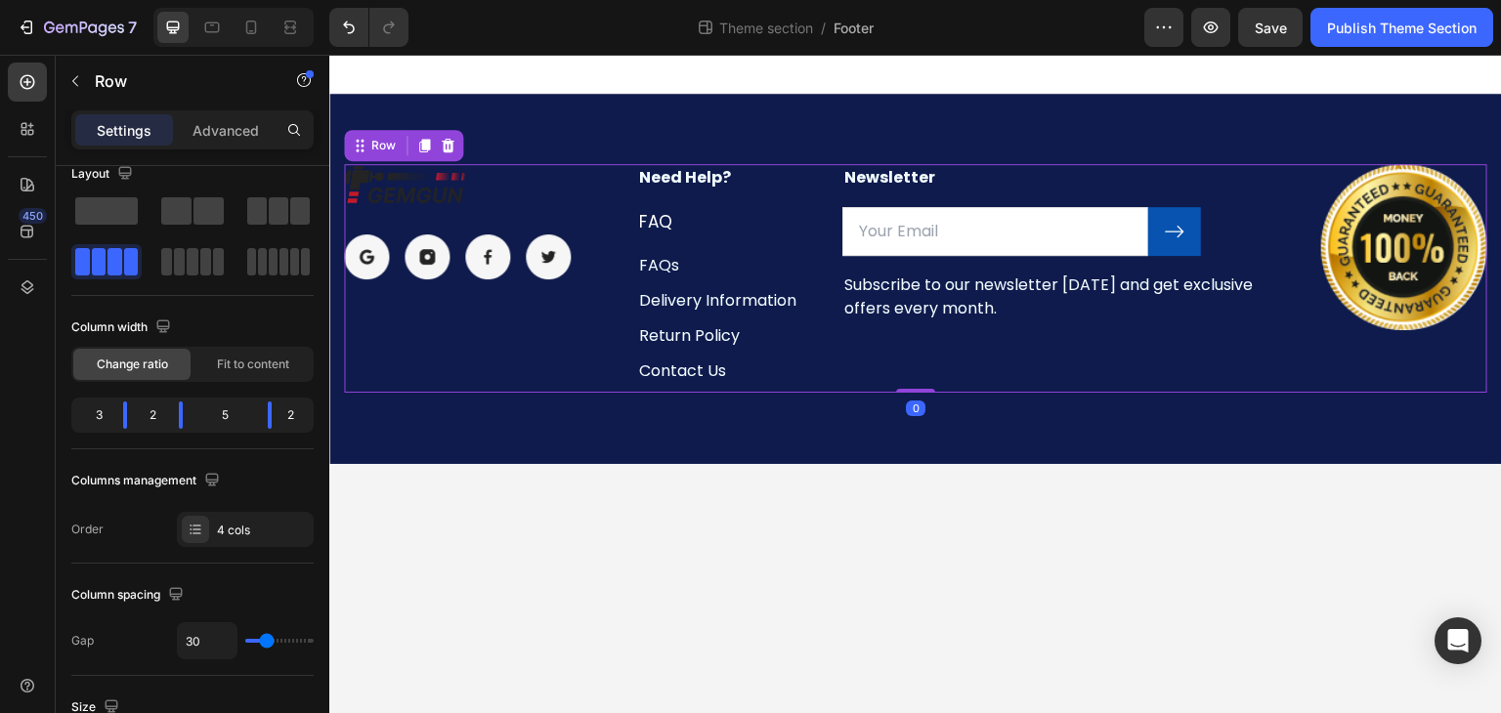
scroll to position [0, 0]
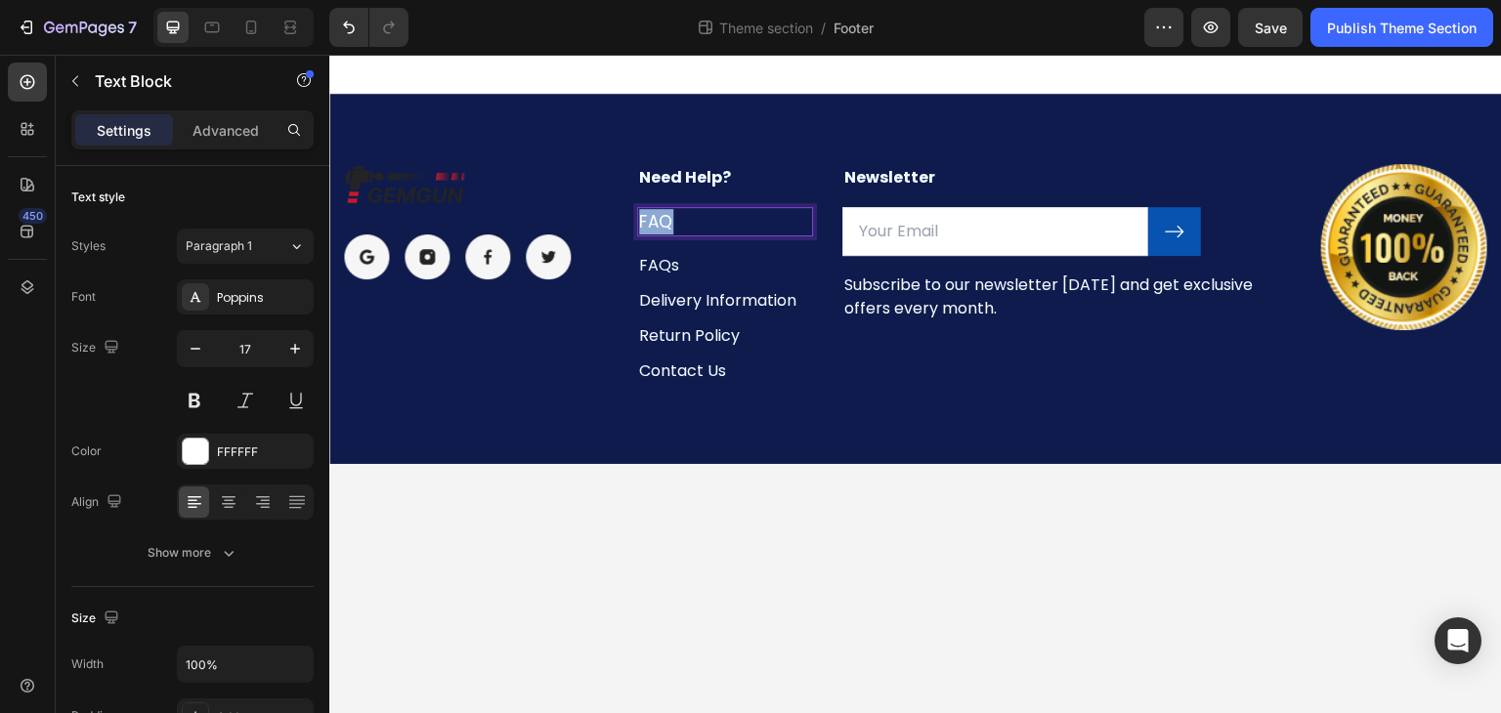
click at [697, 217] on p "FAQ" at bounding box center [725, 221] width 172 height 25
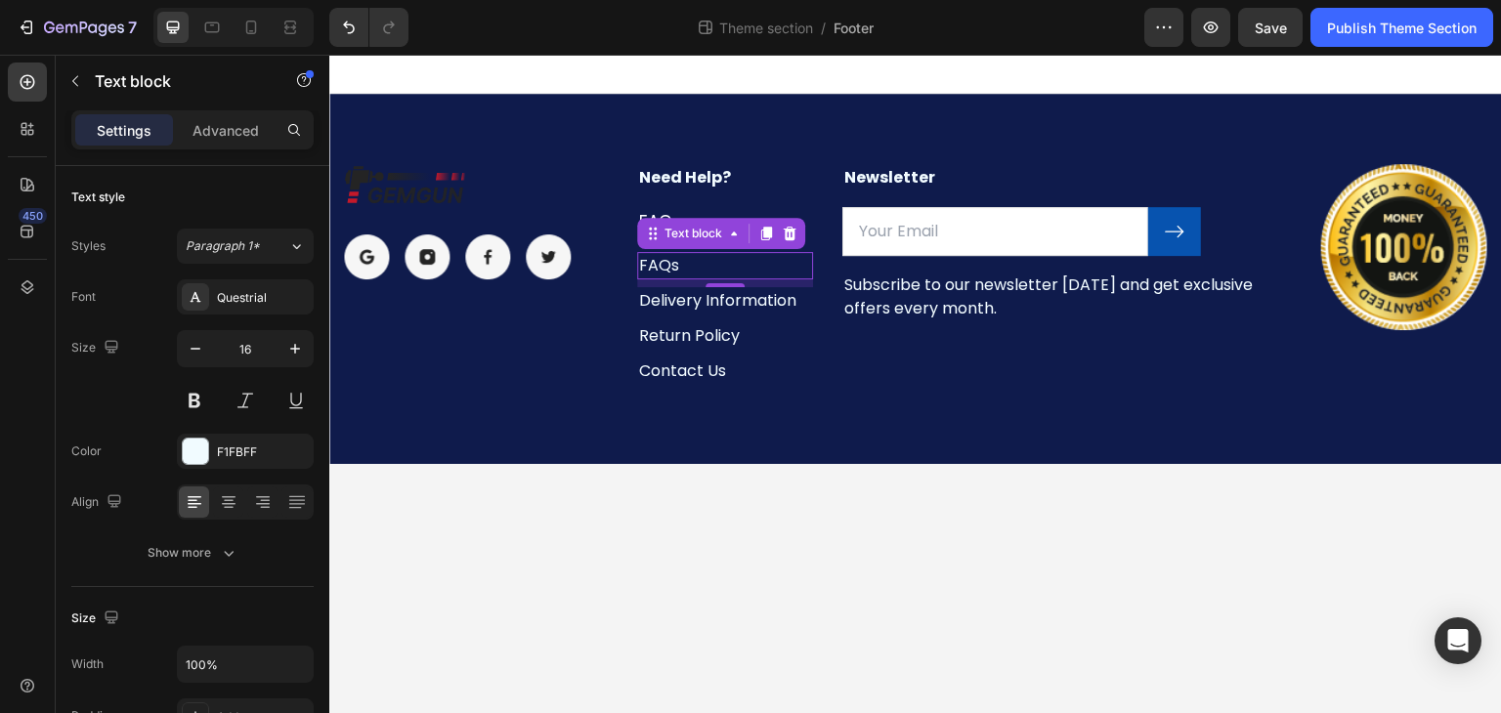
click at [668, 260] on p "FAQs" at bounding box center [725, 265] width 172 height 23
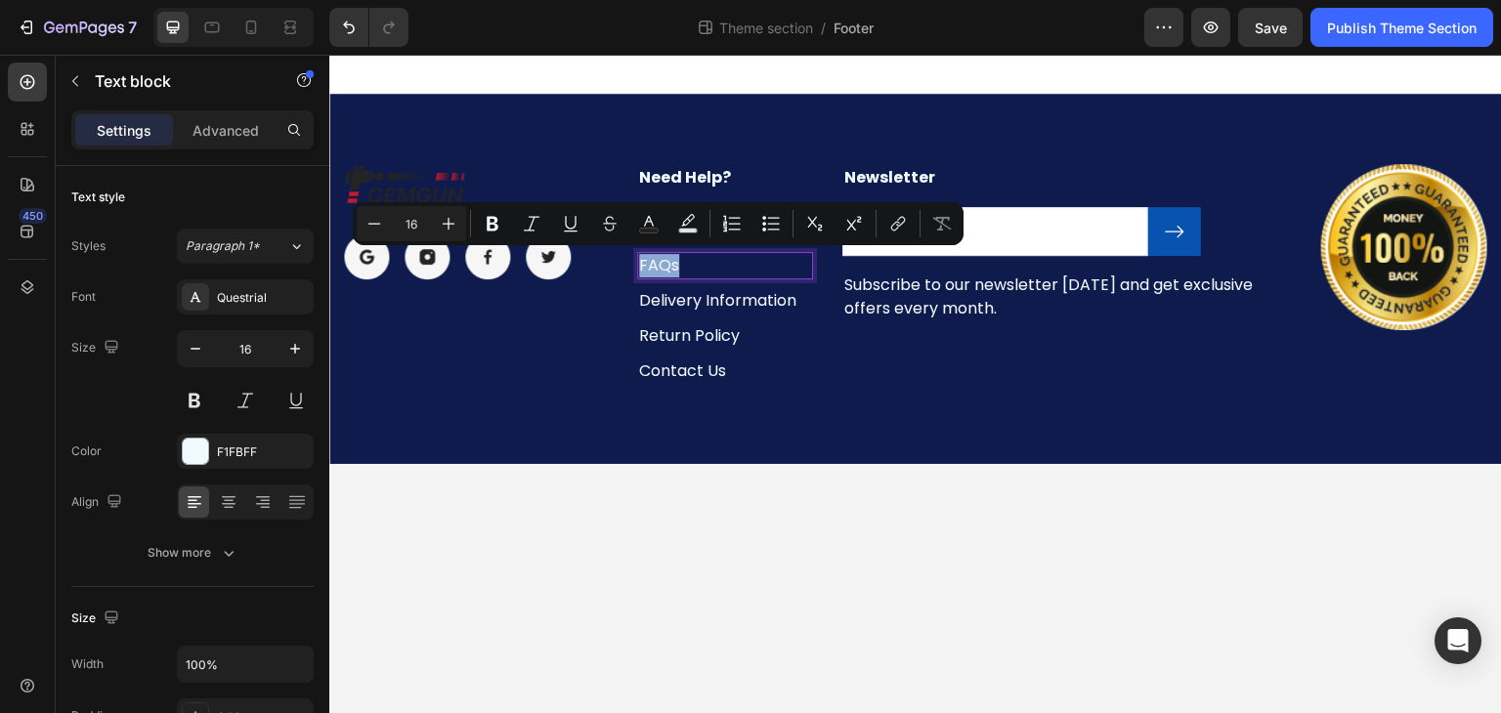
click at [668, 260] on p "FAQs" at bounding box center [725, 265] width 172 height 23
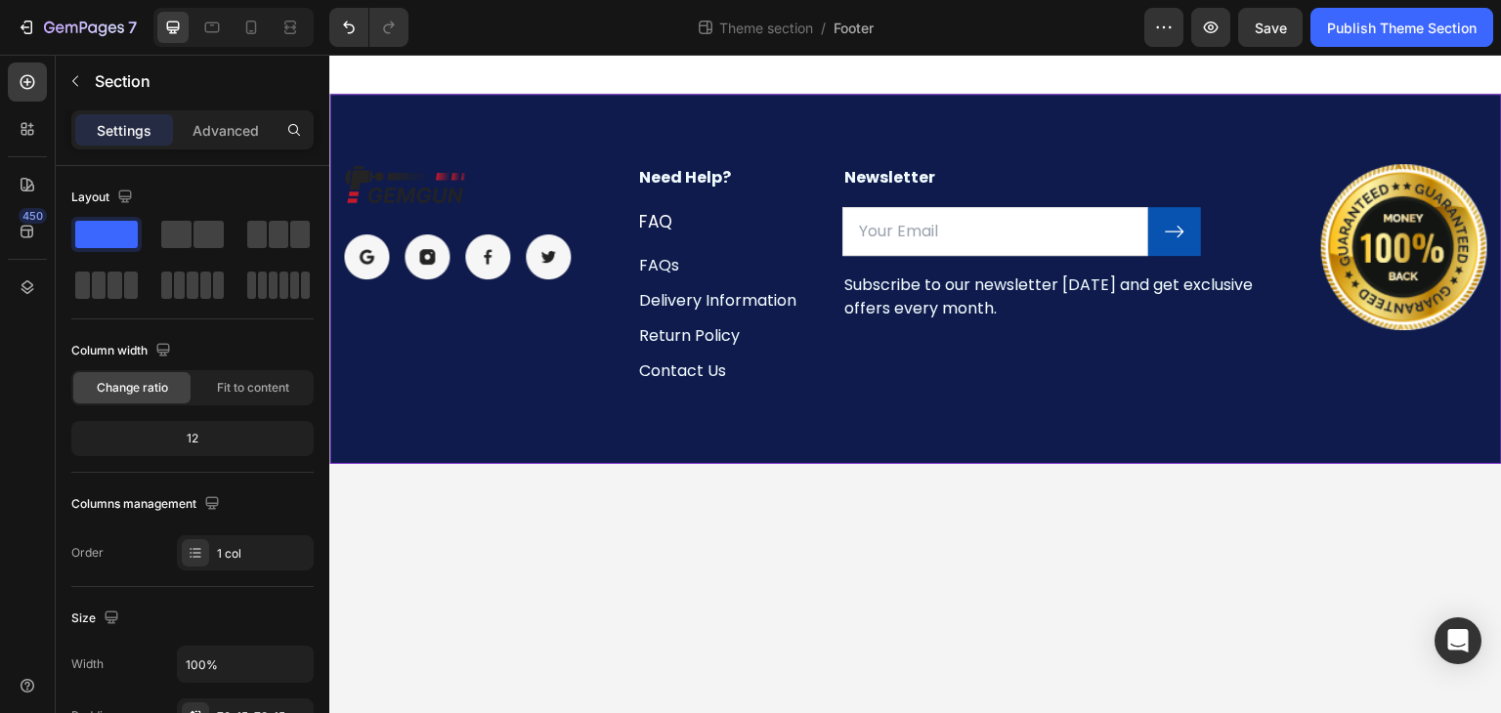
click at [638, 444] on div "Image Image Image Image Image Row Need Help? Text block FAQ Text Block FAQs Tex…" at bounding box center [915, 279] width 1172 height 370
click at [688, 302] on div "Text block" at bounding box center [673, 311] width 65 height 18
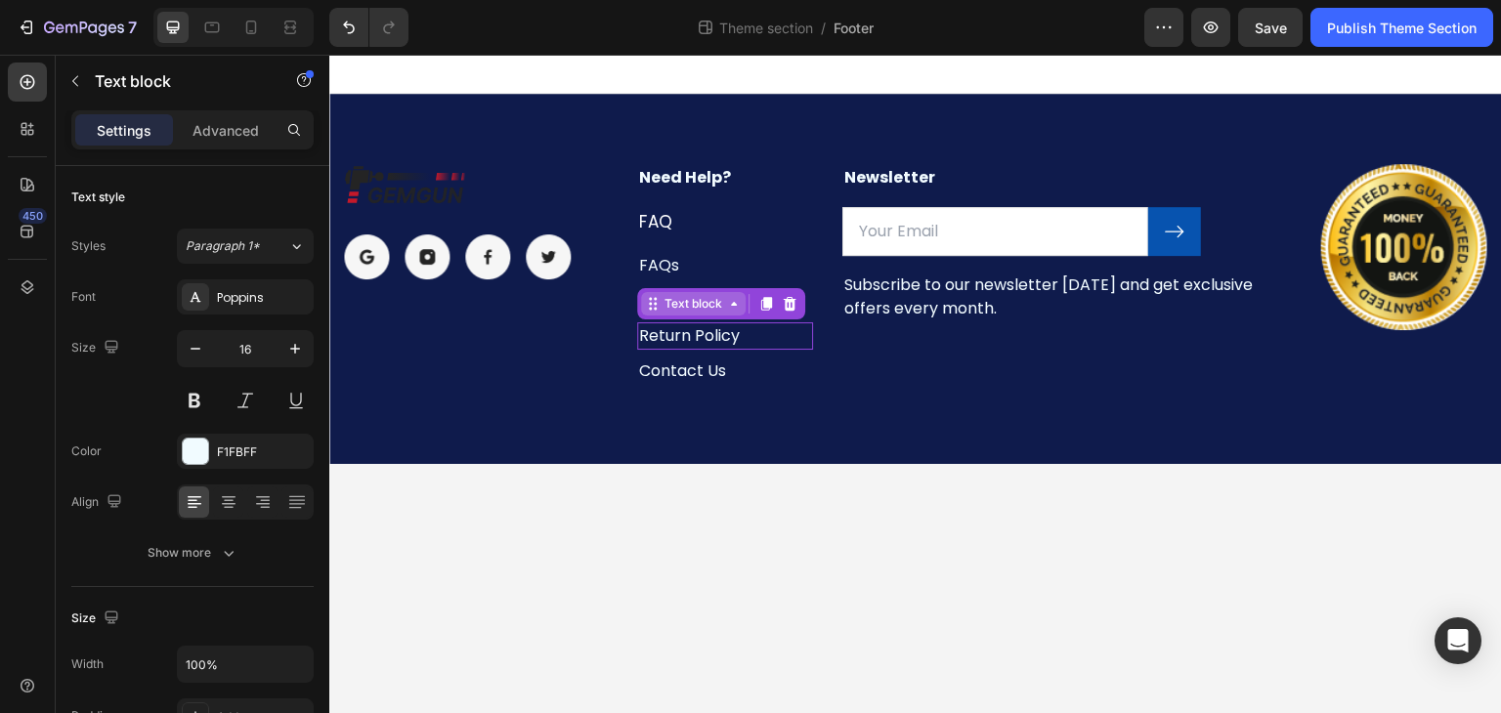
click at [688, 300] on div "Text block" at bounding box center [692, 304] width 65 height 18
click at [693, 339] on p "Return Policy" at bounding box center [725, 335] width 172 height 23
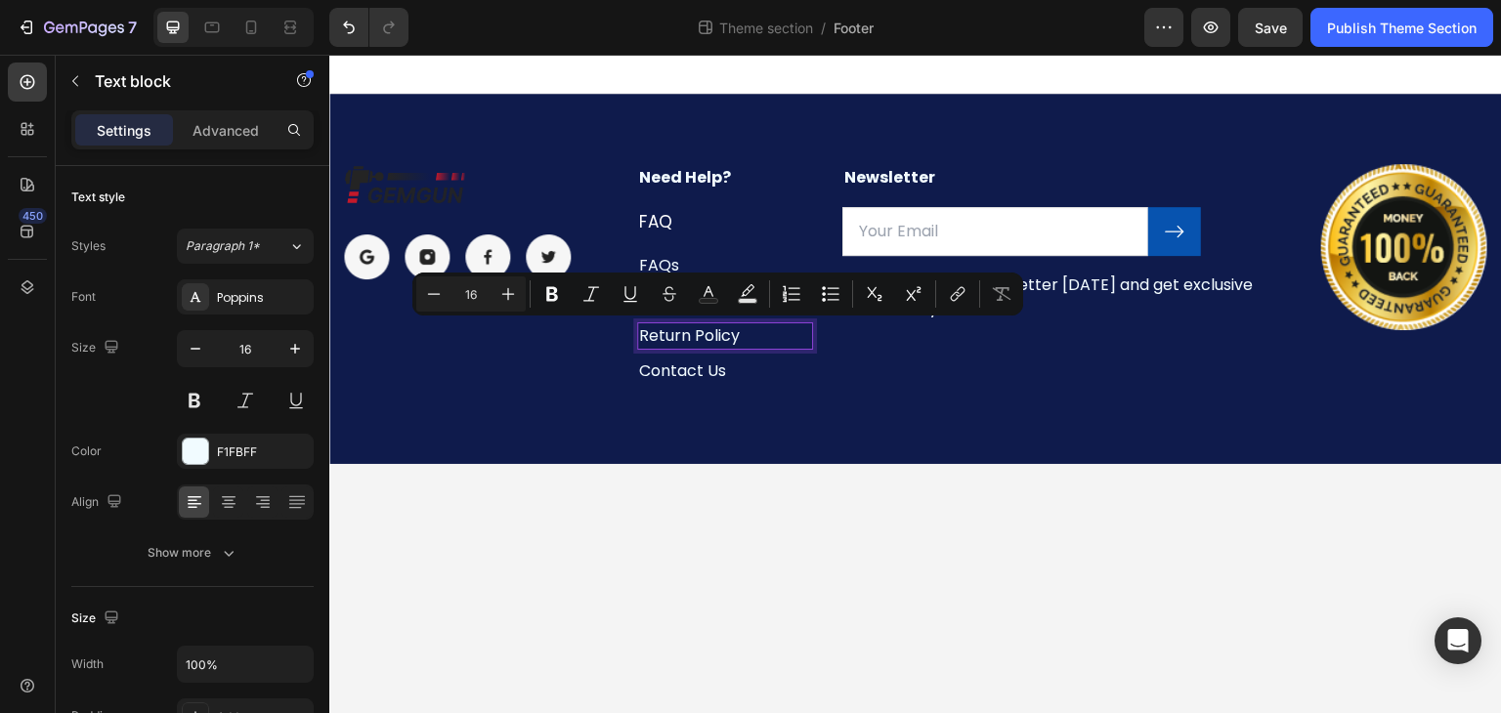
click at [693, 339] on p "Return Policy" at bounding box center [725, 335] width 172 height 23
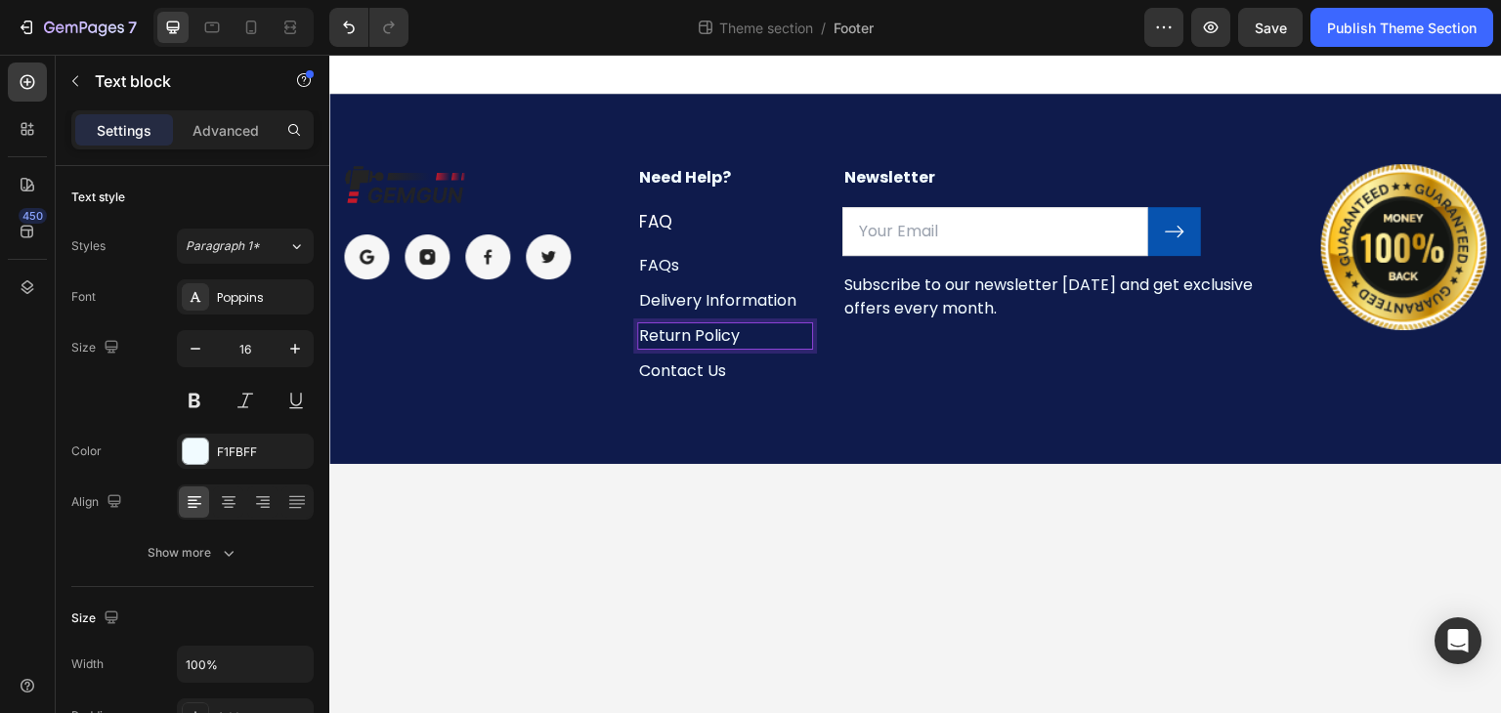
click at [693, 339] on p "Return Policy" at bounding box center [725, 335] width 172 height 23
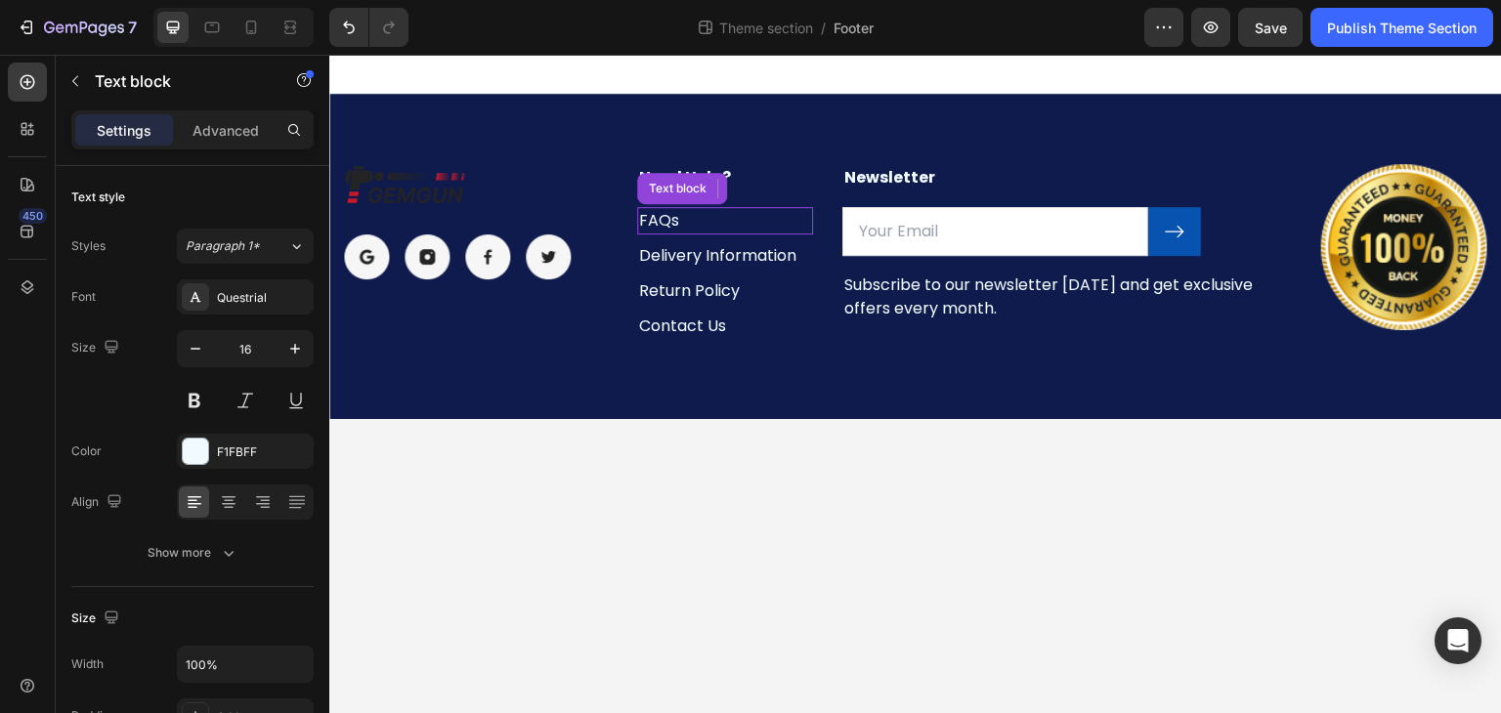
click at [705, 218] on p "FAQs" at bounding box center [725, 220] width 172 height 23
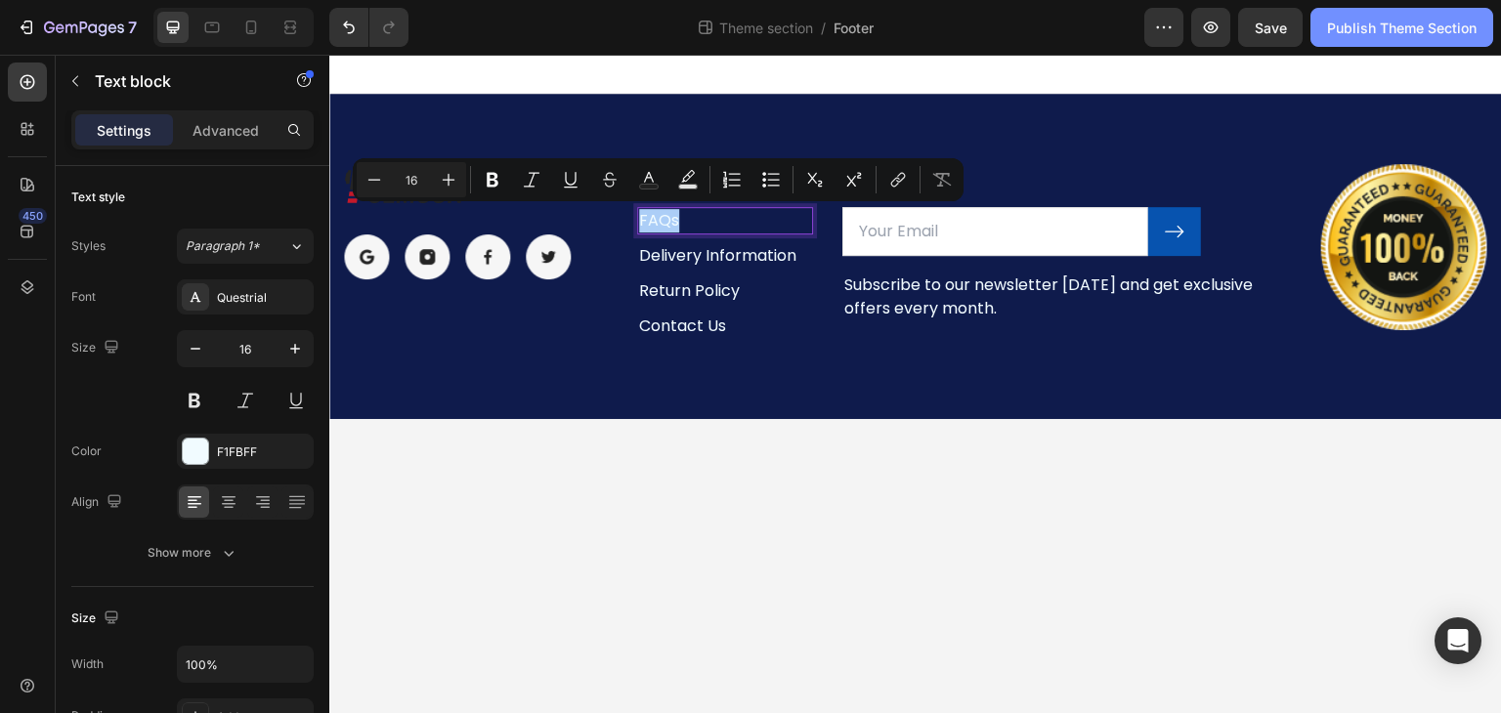
click at [1358, 24] on div "Publish Theme Section" at bounding box center [1401, 28] width 149 height 21
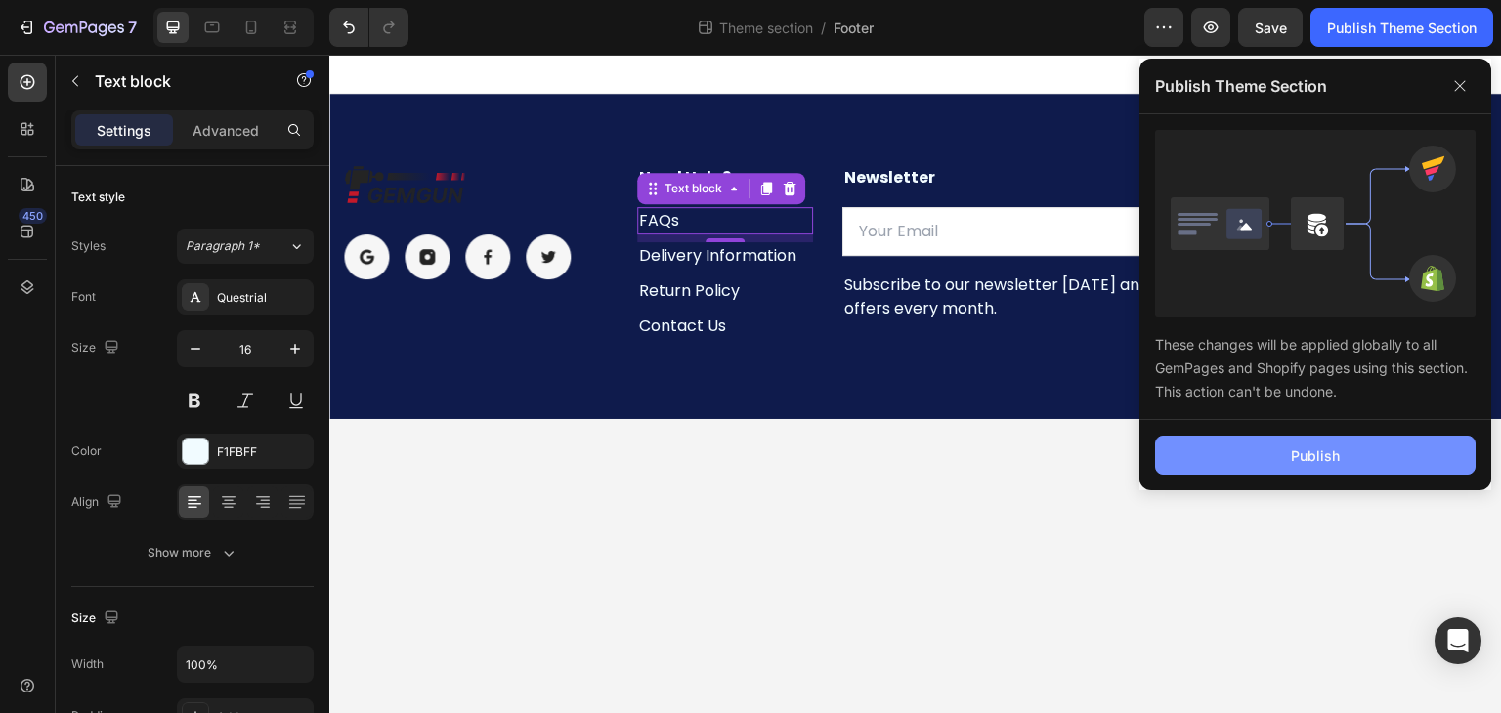
click at [1286, 455] on button "Publish" at bounding box center [1315, 455] width 320 height 39
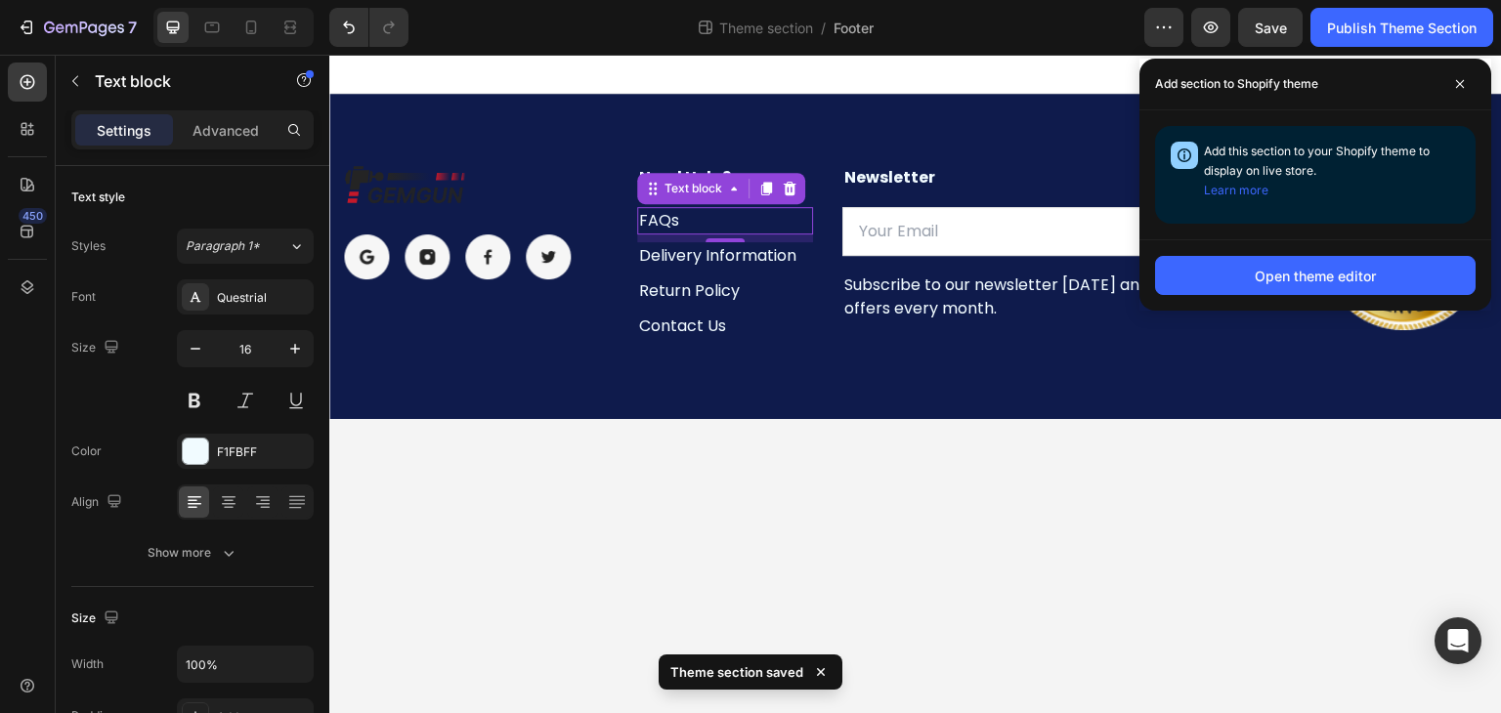
click at [1406, 221] on div "Add this section to your Shopify theme to display on live store. Learn more" at bounding box center [1315, 175] width 320 height 98
click at [1458, 95] on span at bounding box center [1459, 83] width 31 height 31
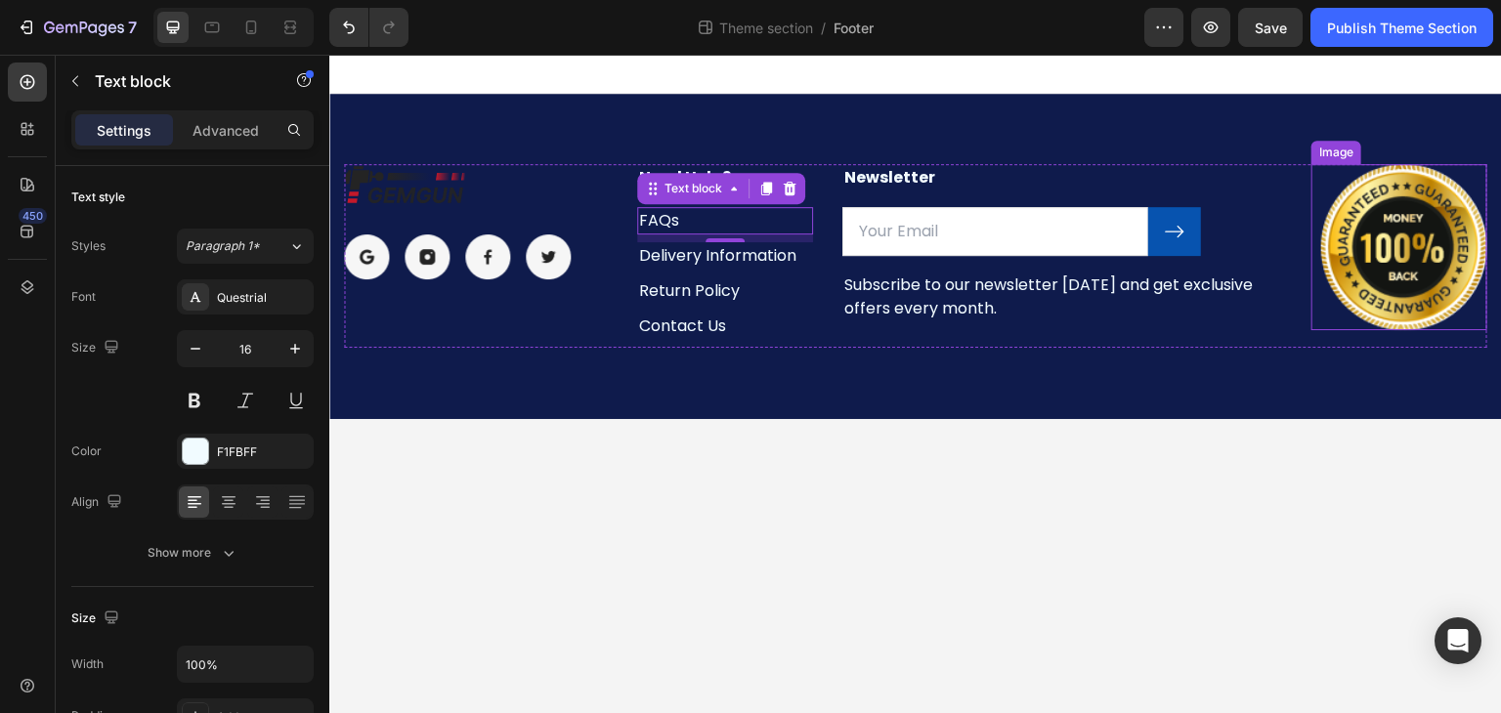
click at [1336, 182] on img at bounding box center [1404, 247] width 166 height 166
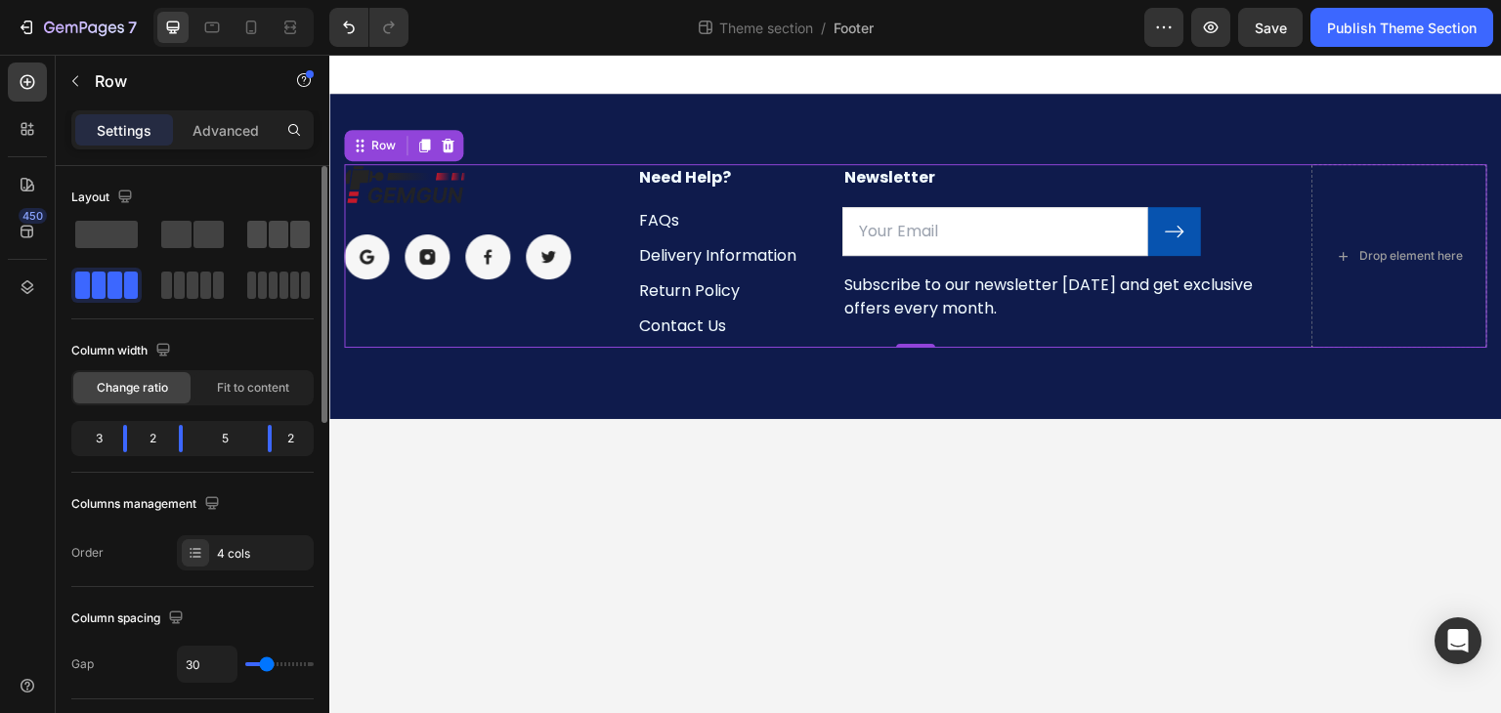
click at [269, 235] on span at bounding box center [279, 234] width 20 height 27
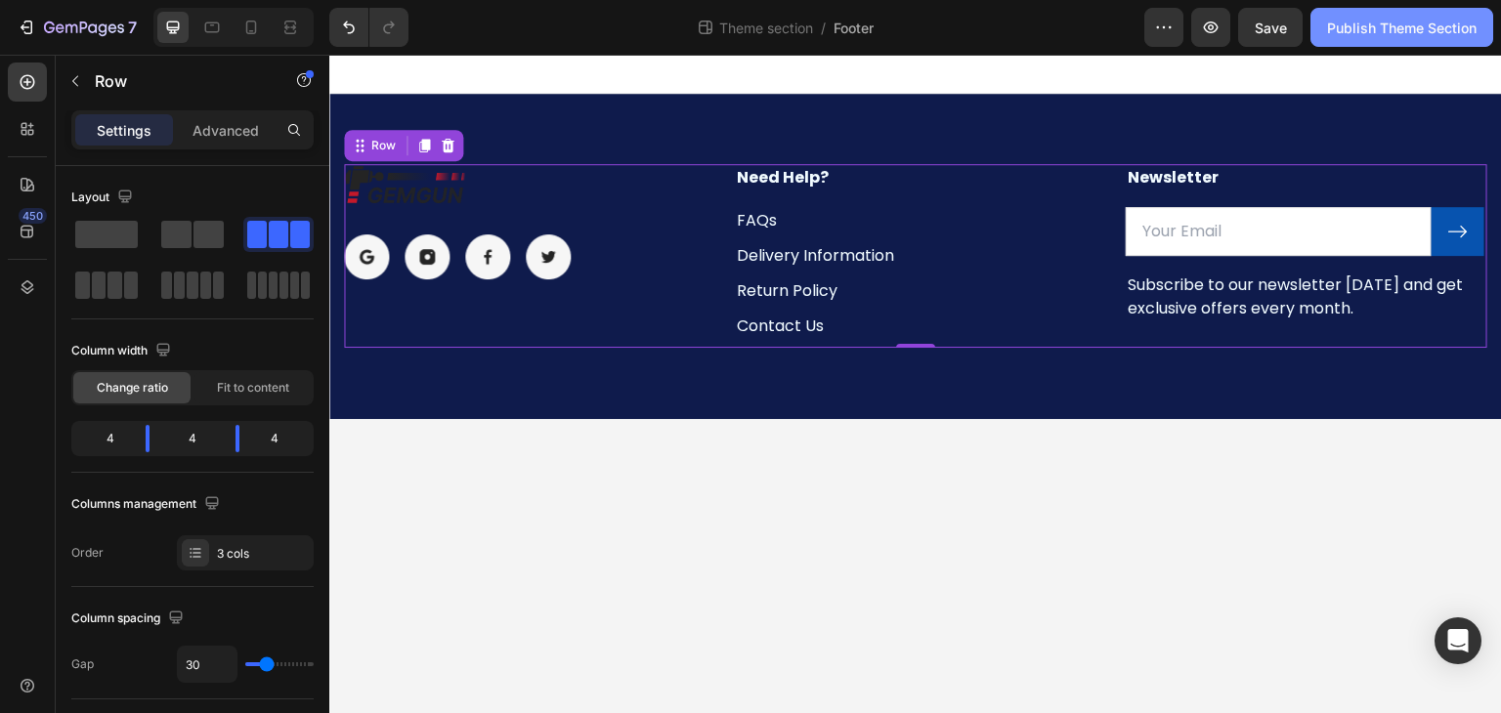
click at [1392, 11] on button "Publish Theme Section" at bounding box center [1401, 27] width 183 height 39
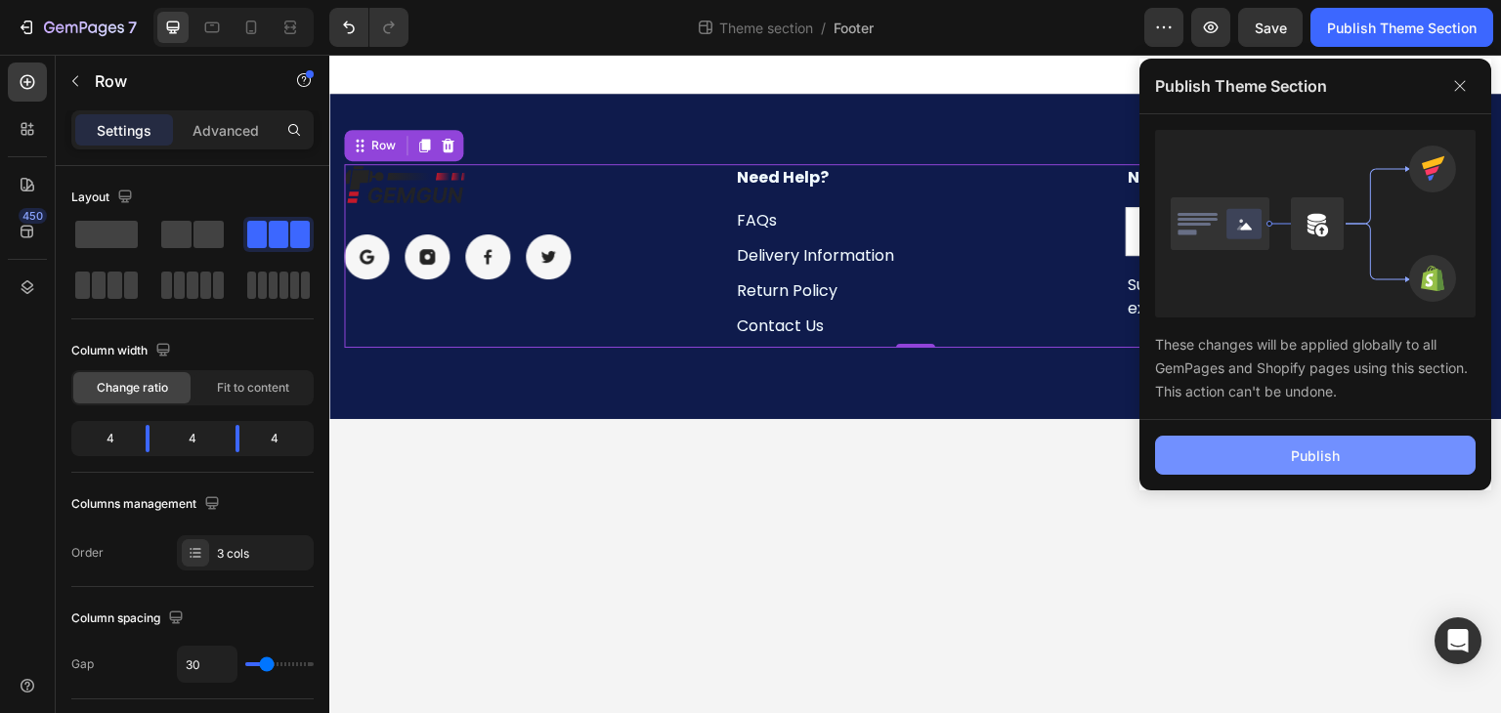
click at [1282, 464] on button "Publish" at bounding box center [1315, 455] width 320 height 39
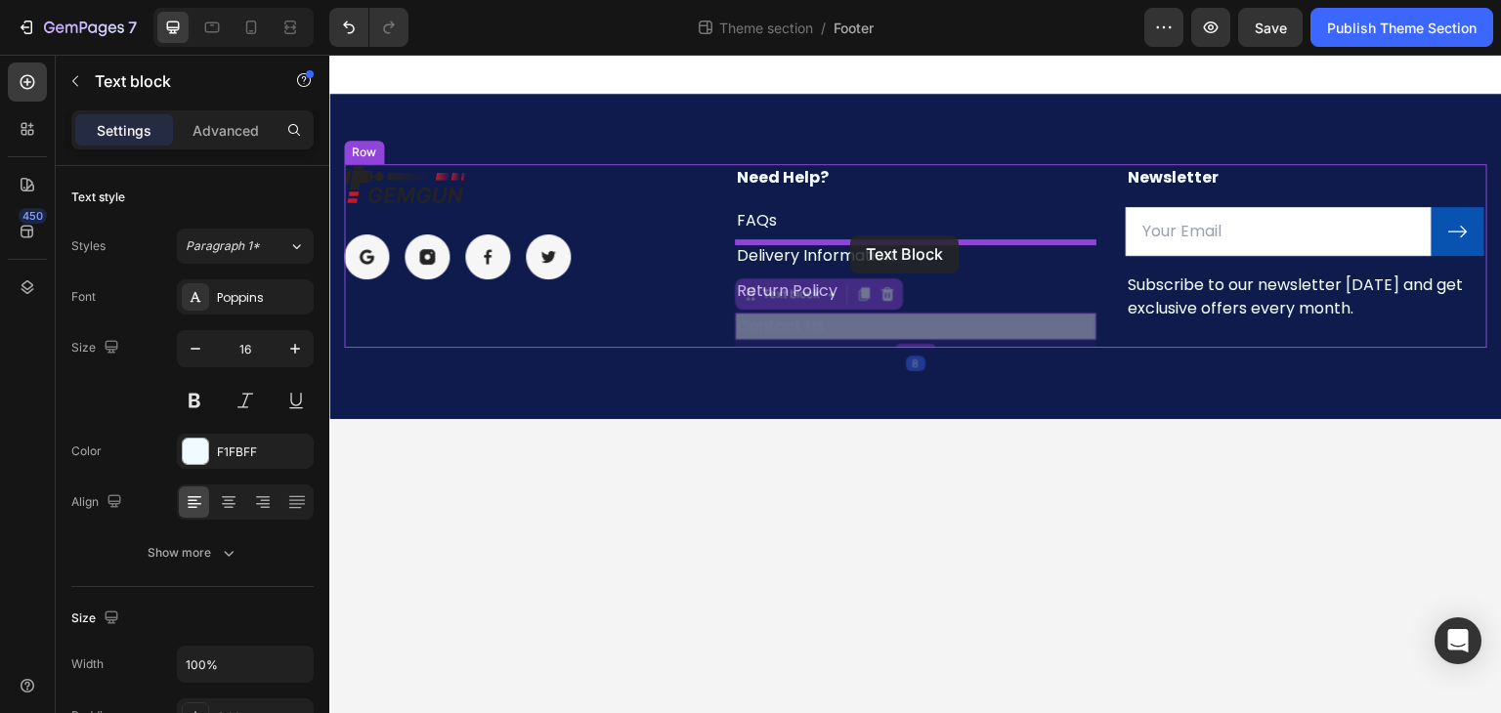
drag, startPoint x: 876, startPoint y: 323, endPoint x: 850, endPoint y: 235, distance: 91.8
click at [850, 235] on div "Image Image Image Image Image Row Need Help? Text block FAQs Text block Deliver…" at bounding box center [915, 237] width 1172 height 364
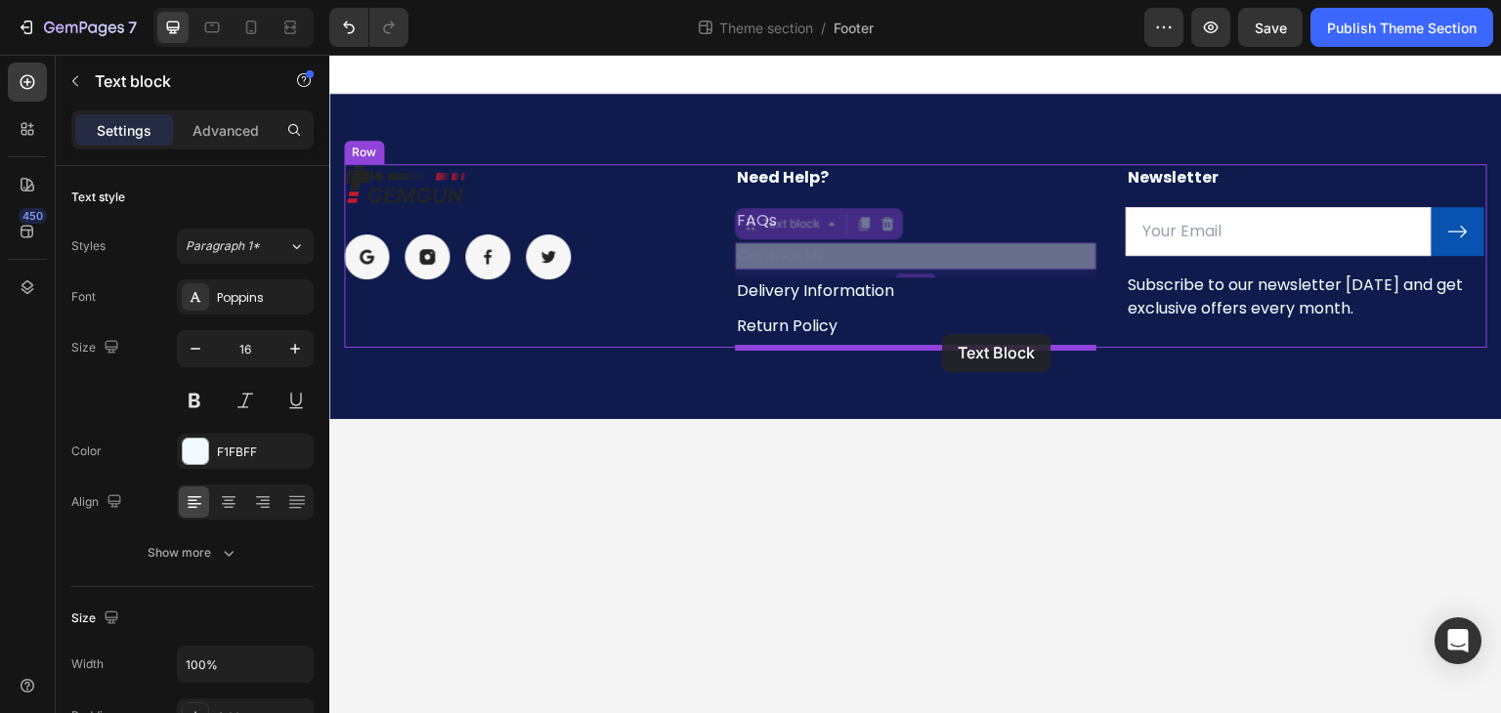
drag, startPoint x: 959, startPoint y: 258, endPoint x: 943, endPoint y: 334, distance: 78.0
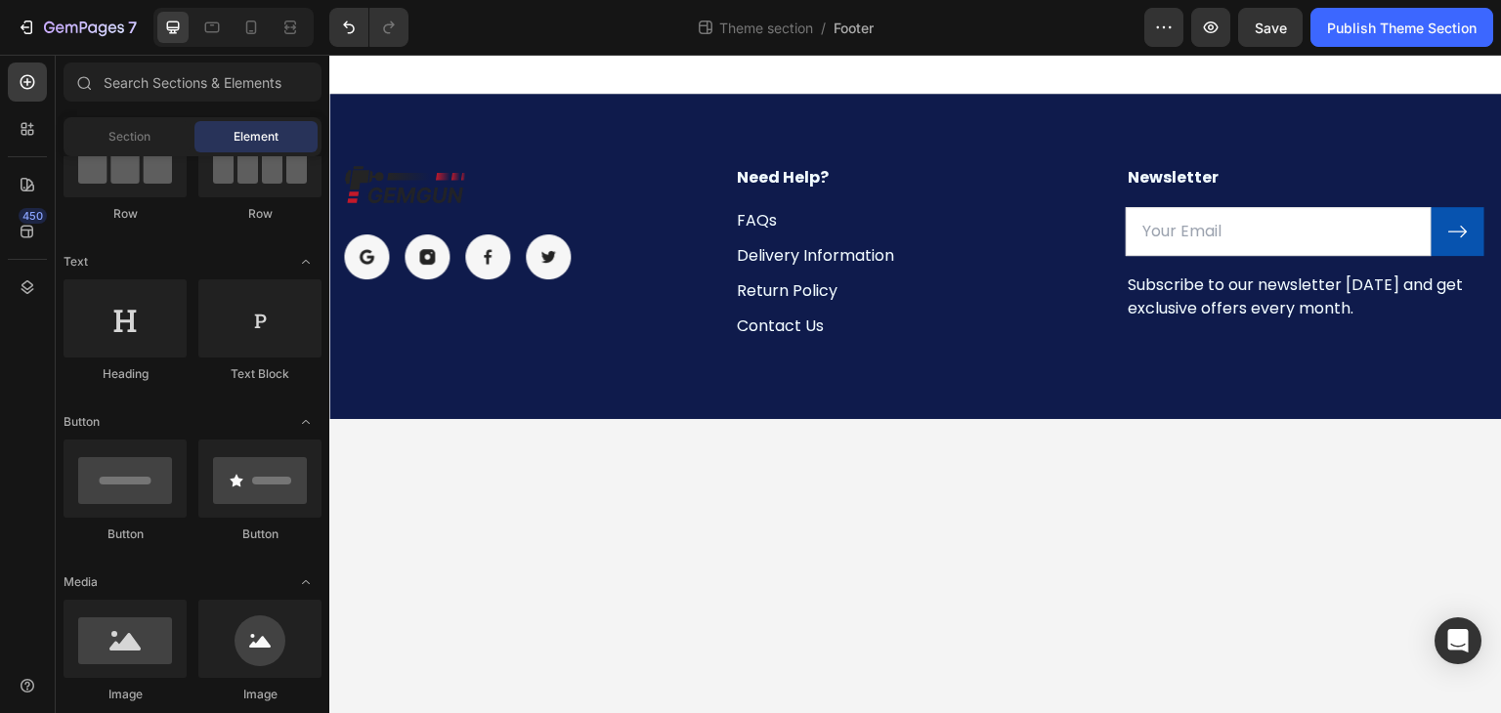
click at [933, 421] on body "Image Image Image Image Image Row Need Help? Text block FAQs Text block Deliver…" at bounding box center [915, 384] width 1172 height 659
click at [1366, 28] on div "Publish Theme Section" at bounding box center [1401, 28] width 149 height 21
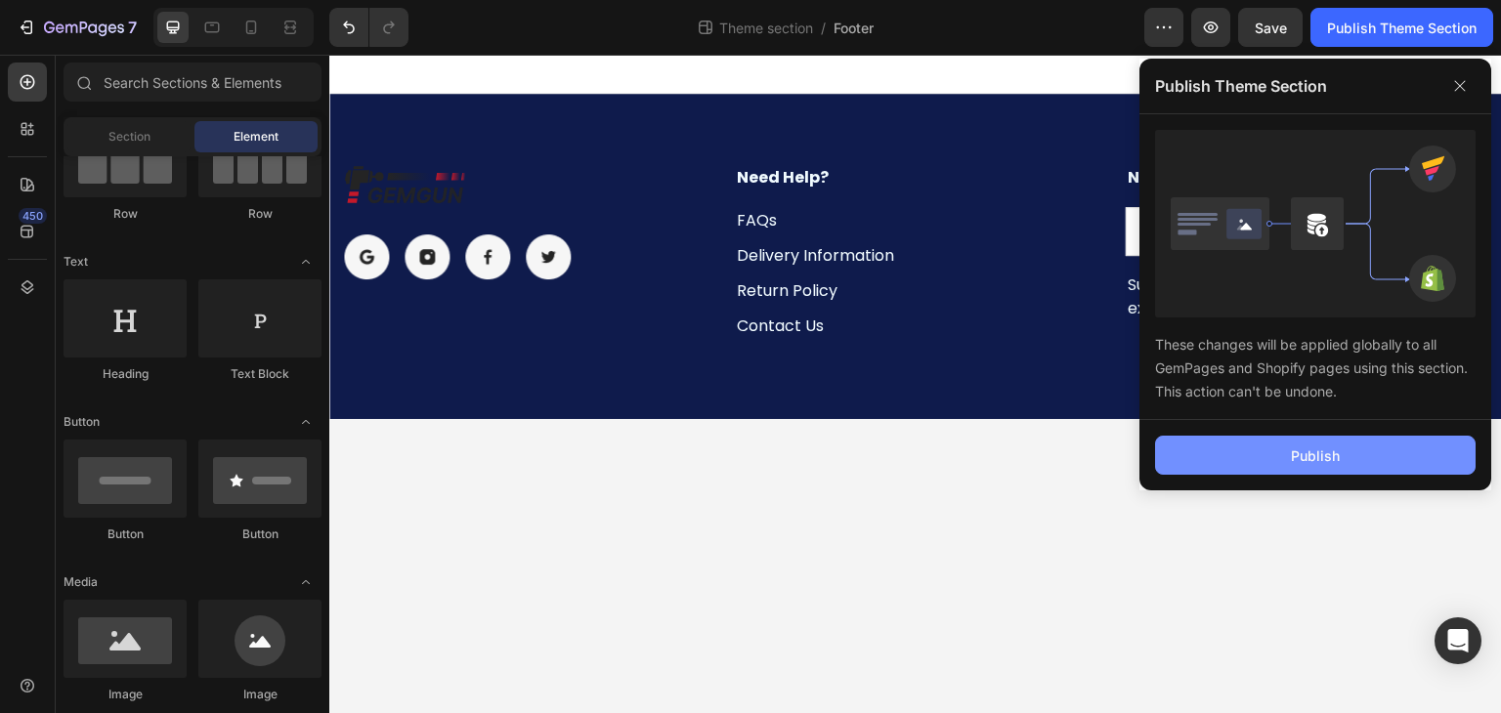
click at [1204, 437] on button "Publish" at bounding box center [1315, 455] width 320 height 39
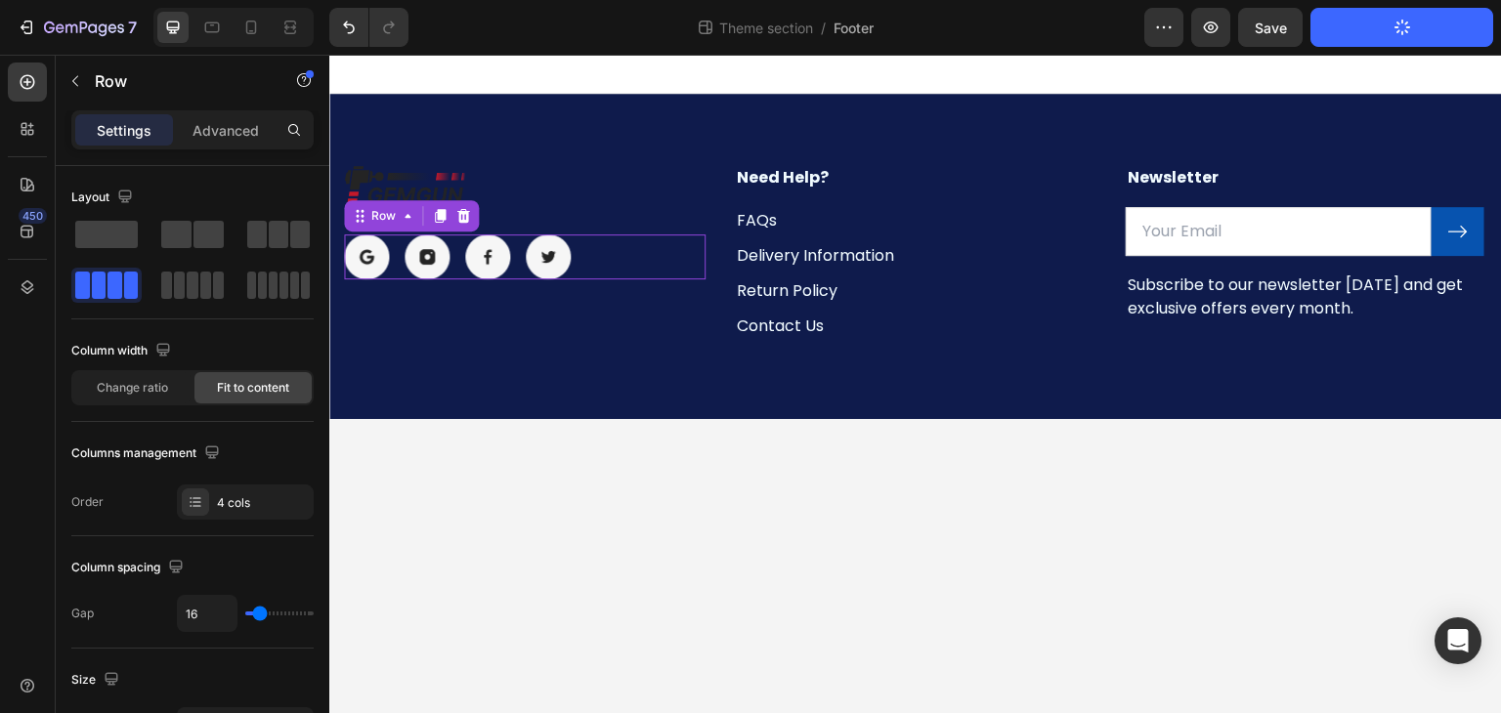
click at [595, 247] on div "Image Image Image Image Row 0" at bounding box center [524, 256] width 361 height 45
click at [203, 125] on p "Advanced" at bounding box center [225, 130] width 66 height 21
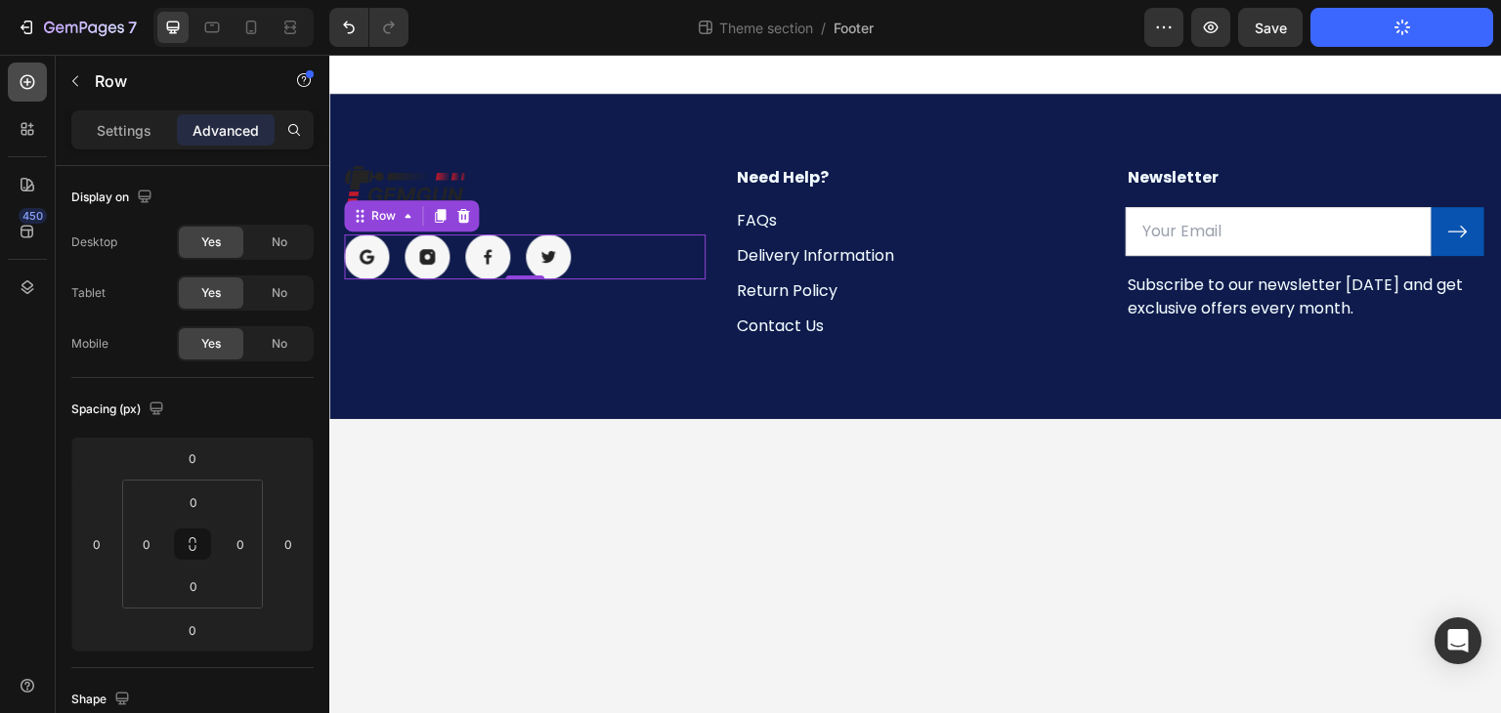
click at [31, 79] on icon at bounding box center [28, 82] width 20 height 20
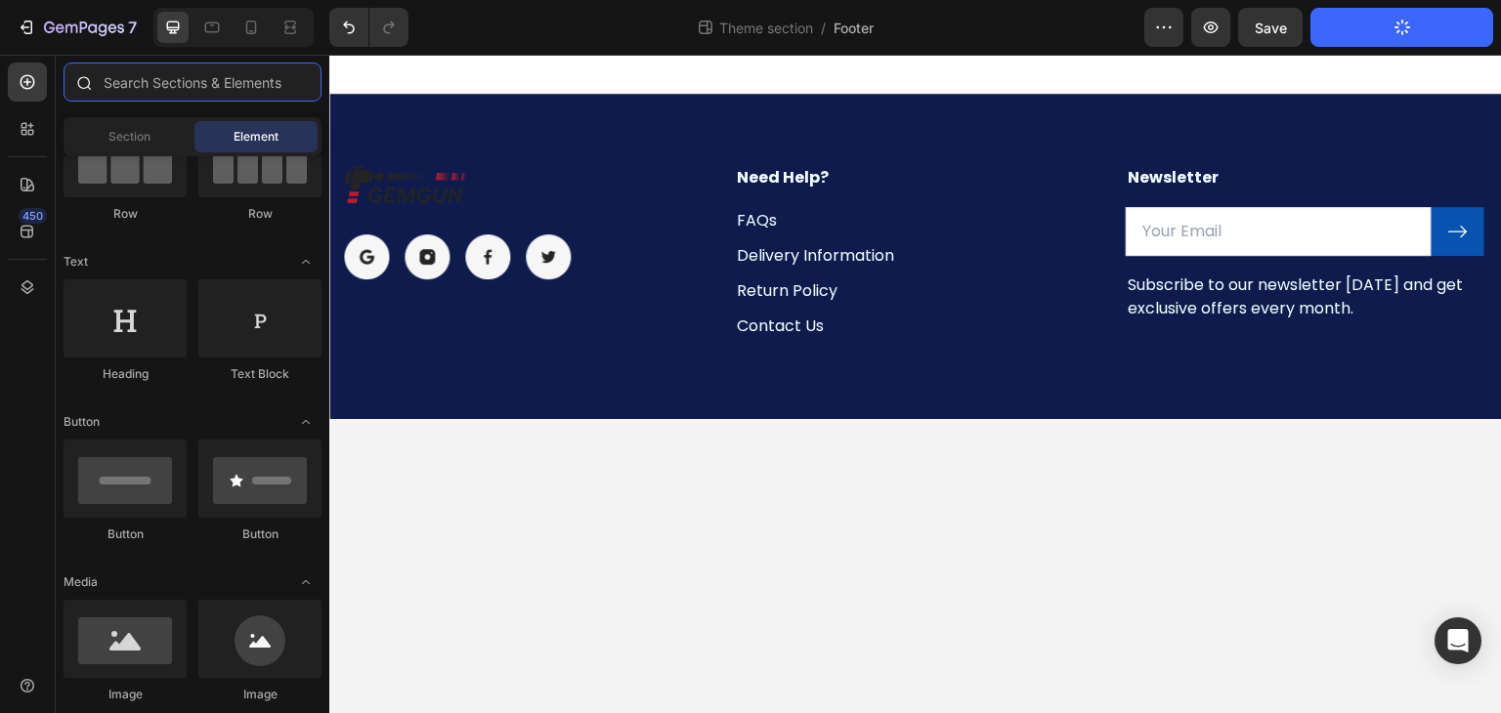
click at [130, 80] on input "text" at bounding box center [193, 82] width 258 height 39
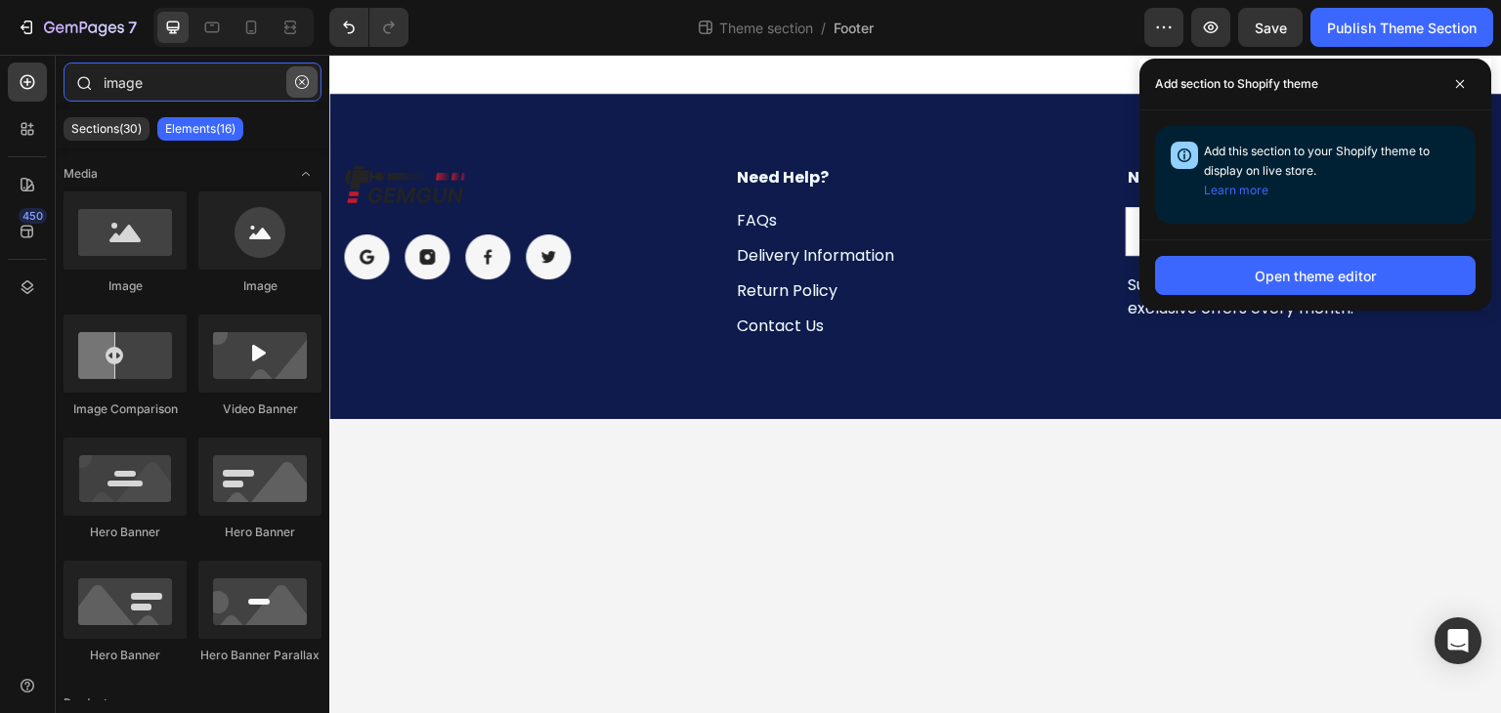
type input "image"
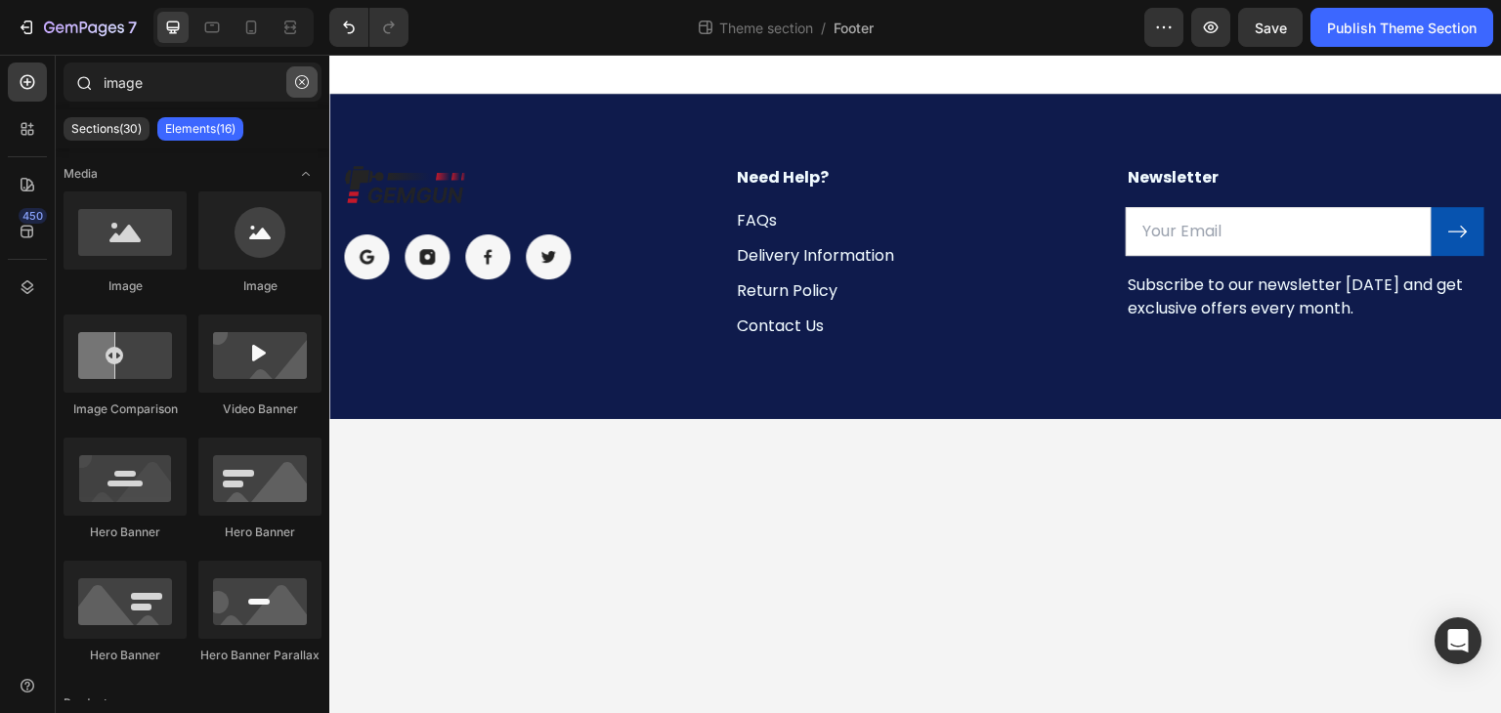
click at [303, 85] on icon "button" at bounding box center [302, 82] width 14 height 14
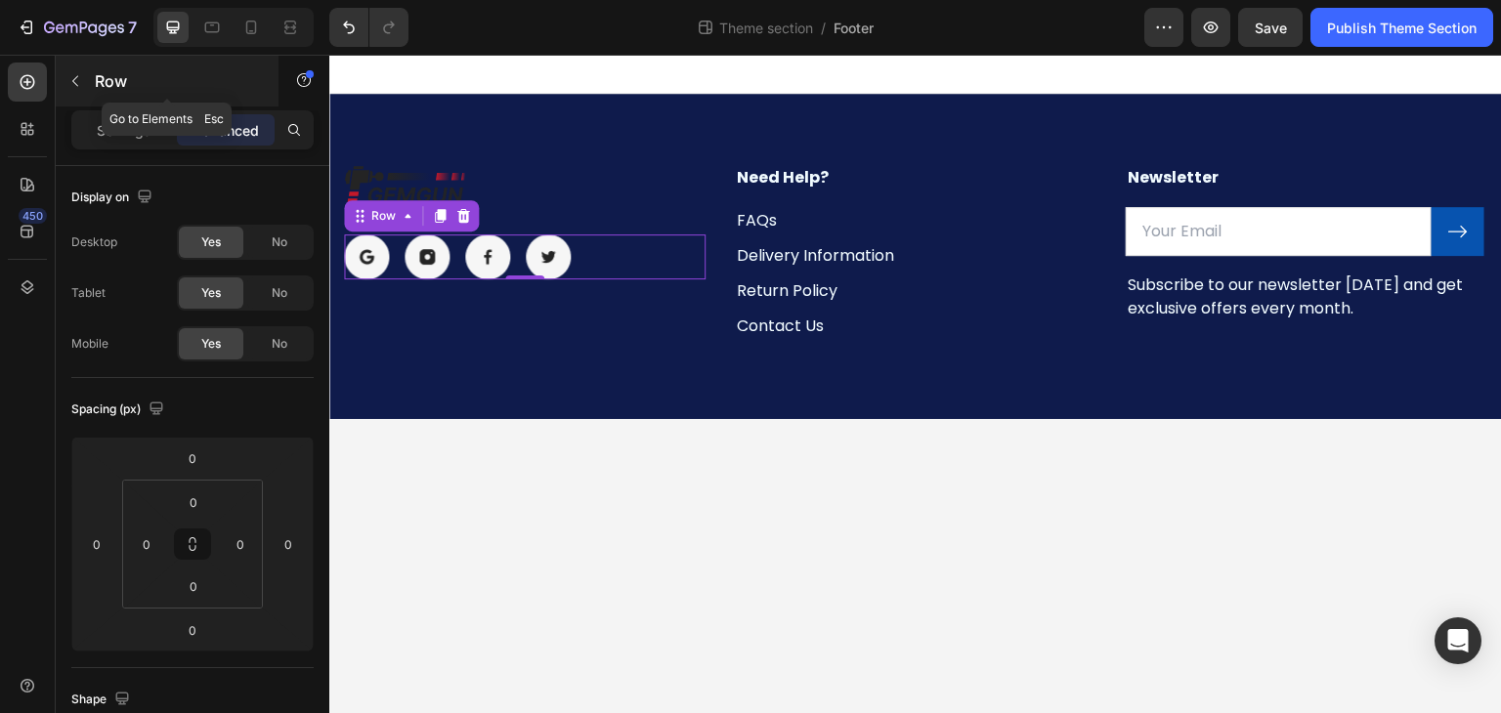
click at [74, 73] on icon "button" at bounding box center [75, 81] width 16 height 16
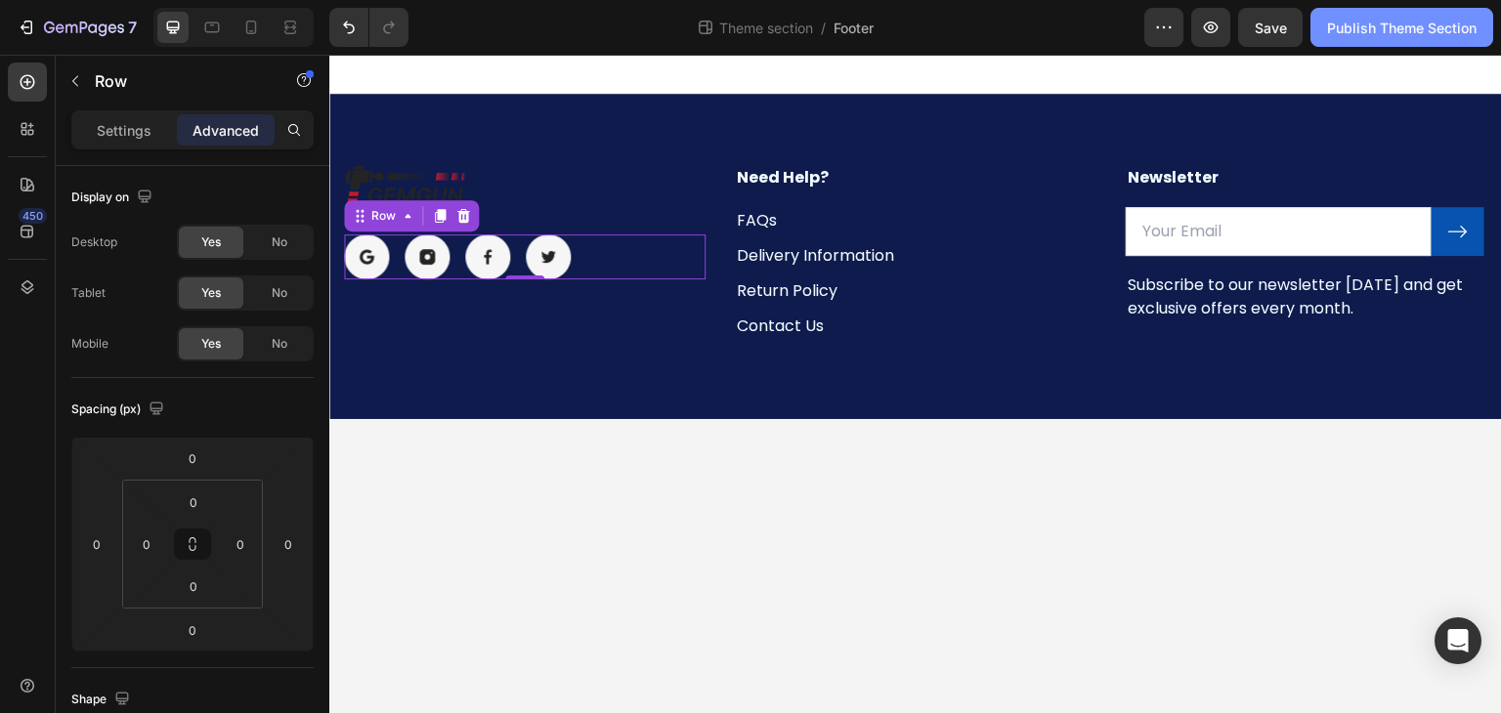
click at [1386, 28] on div "Publish Theme Section" at bounding box center [1401, 28] width 149 height 21
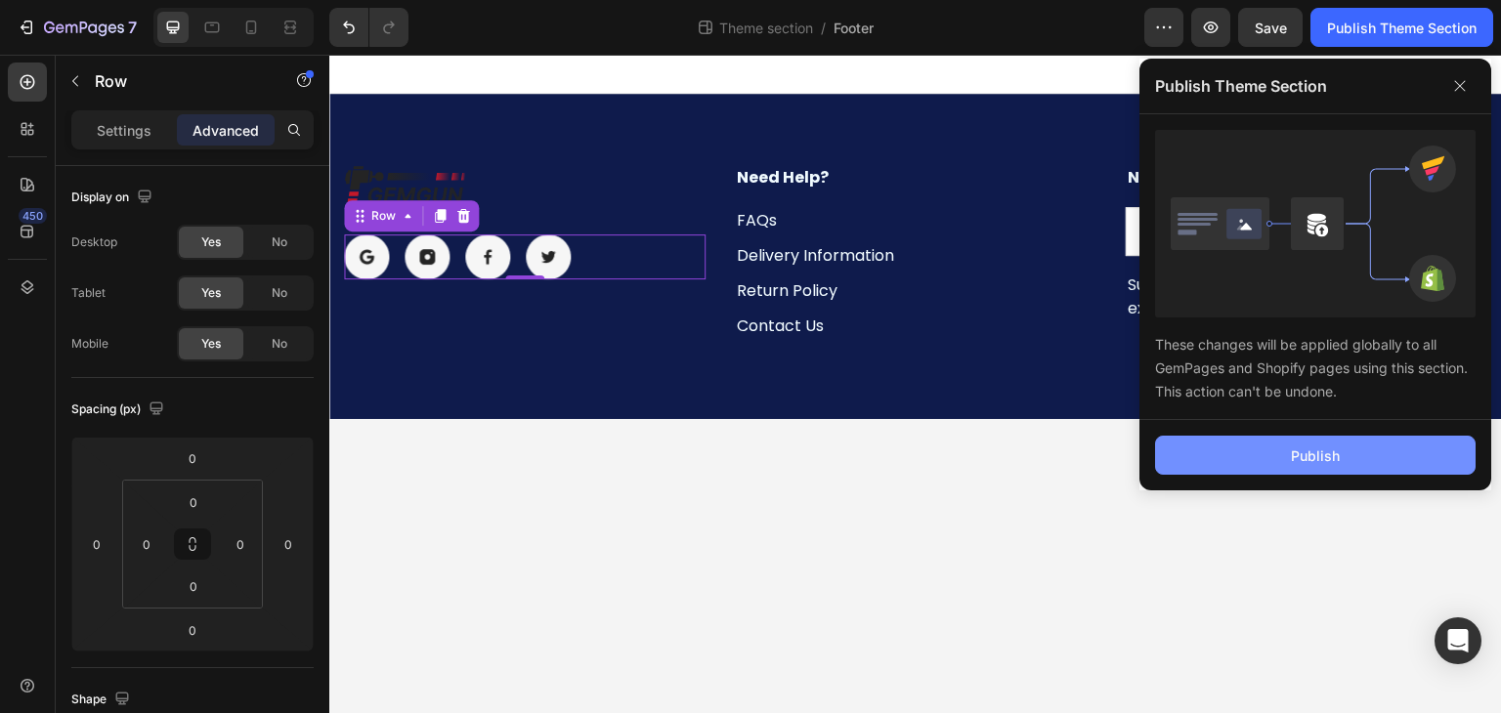
click at [1239, 444] on button "Publish" at bounding box center [1315, 455] width 320 height 39
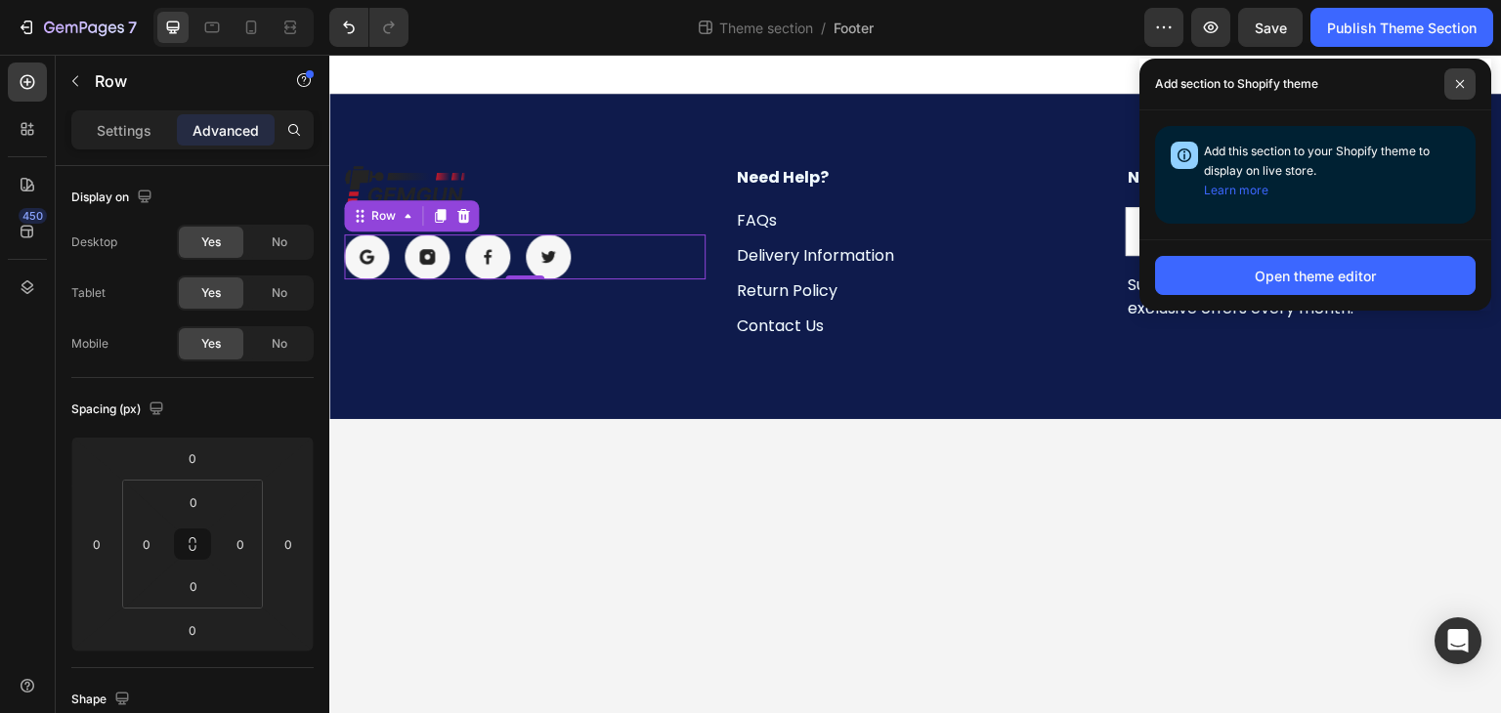
click at [1458, 80] on icon at bounding box center [1460, 84] width 10 height 10
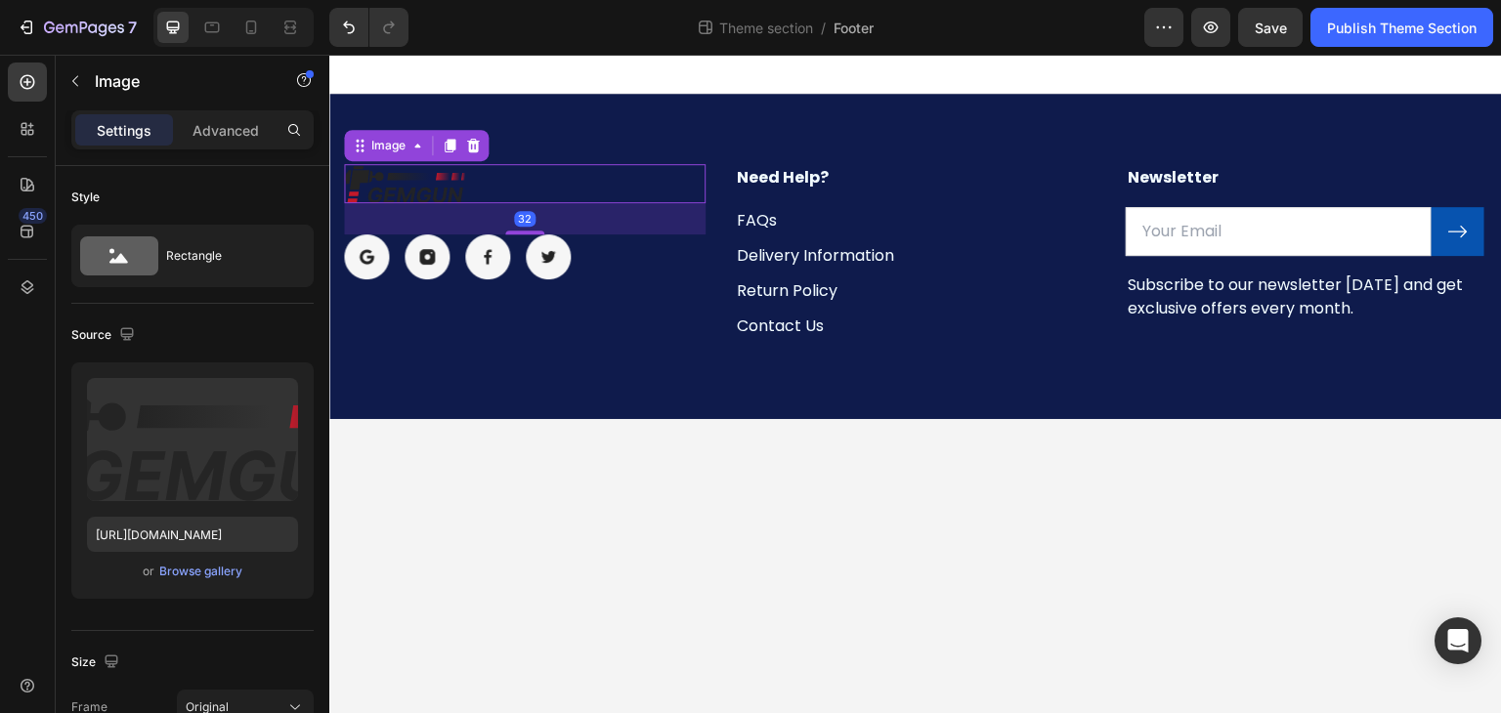
click at [436, 172] on img at bounding box center [404, 183] width 121 height 39
click at [40, 22] on div "7" at bounding box center [77, 27] width 120 height 23
